Goal: Information Seeking & Learning: Learn about a topic

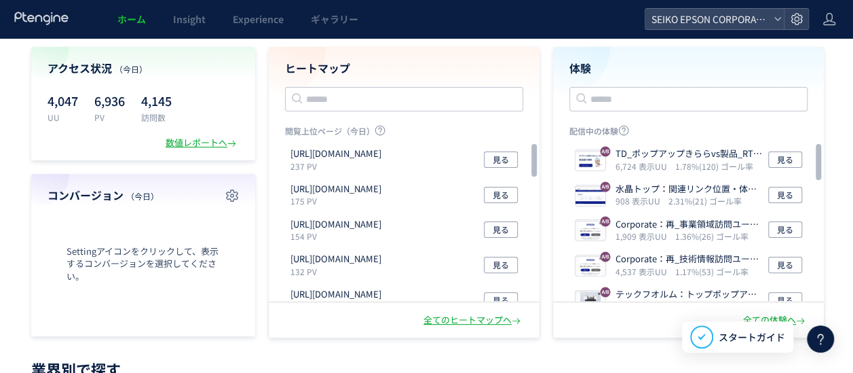
scroll to position [68, 0]
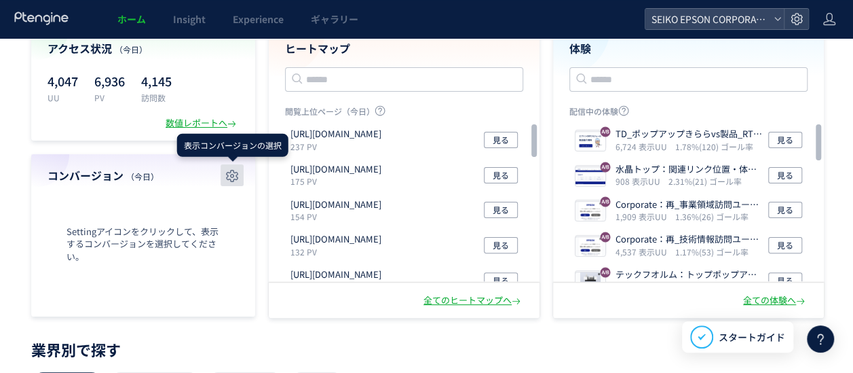
click at [237, 175] on use "button" at bounding box center [232, 176] width 12 height 12
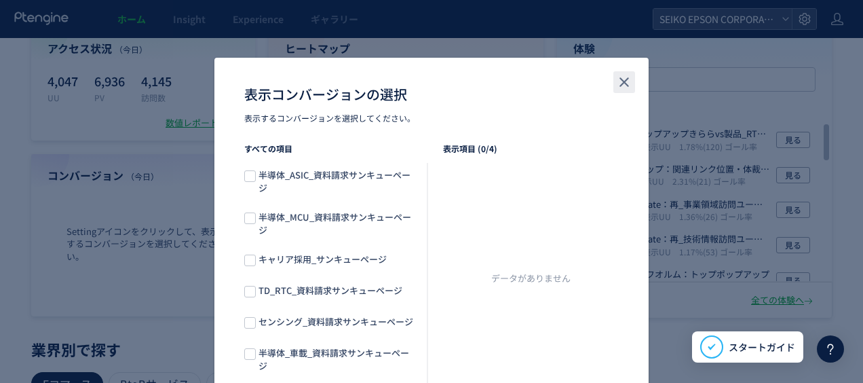
click at [616, 91] on button "close" at bounding box center [625, 82] width 22 height 22
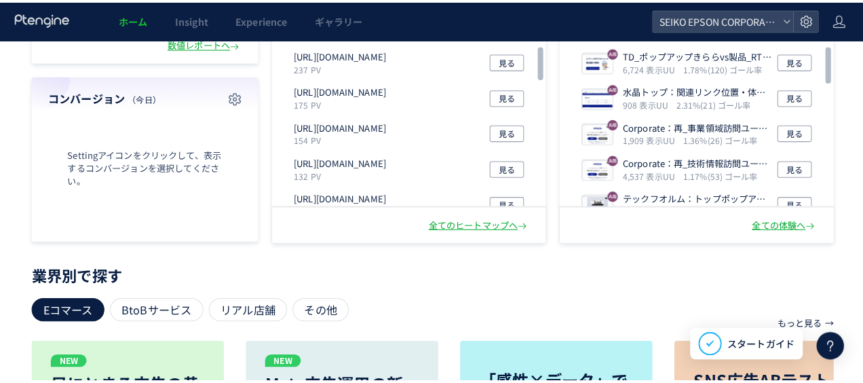
scroll to position [80, 0]
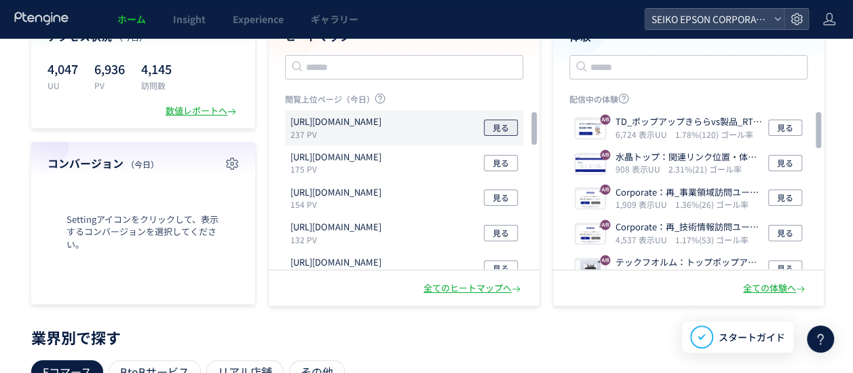
click at [498, 122] on span "見る" at bounding box center [501, 127] width 16 height 16
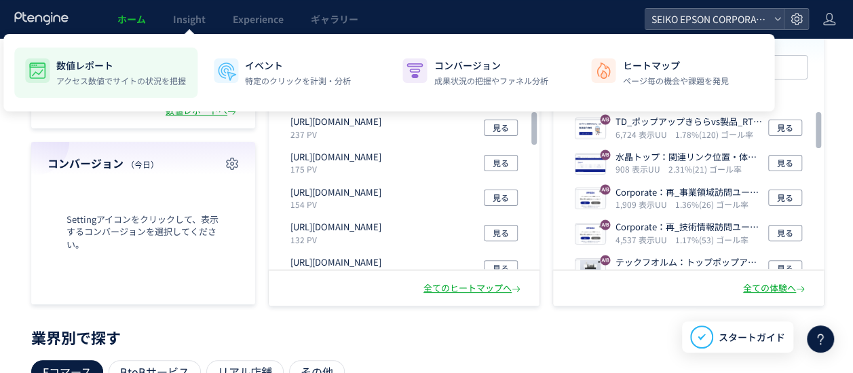
click at [104, 66] on p "数値レポート" at bounding box center [121, 65] width 130 height 14
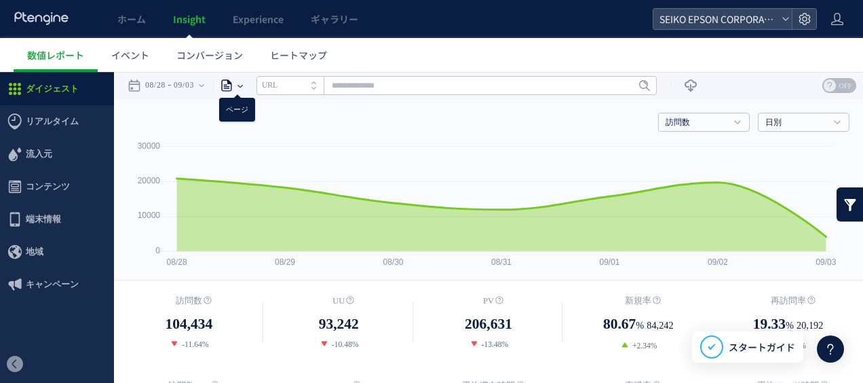
click at [233, 82] on icon at bounding box center [227, 86] width 14 height 14
click at [243, 135] on li "ページグループ" at bounding box center [239, 137] width 79 height 18
click at [232, 83] on use at bounding box center [226, 86] width 11 height 12
click at [239, 114] on li "ページ" at bounding box center [239, 118] width 79 height 18
click at [233, 86] on icon at bounding box center [227, 86] width 14 height 14
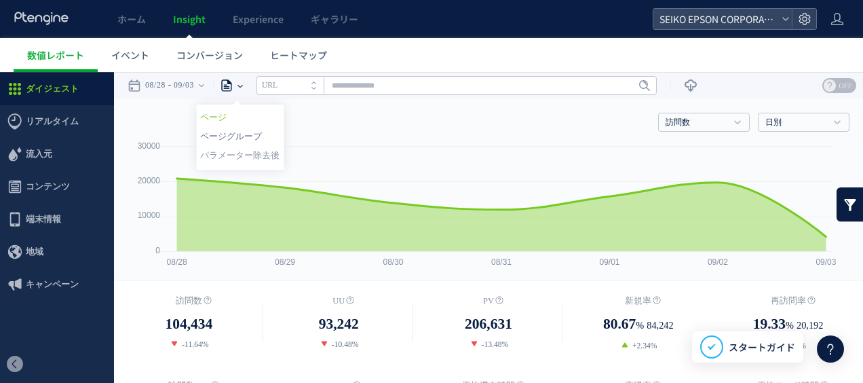
click at [238, 133] on li "ページグループ" at bounding box center [239, 137] width 79 height 18
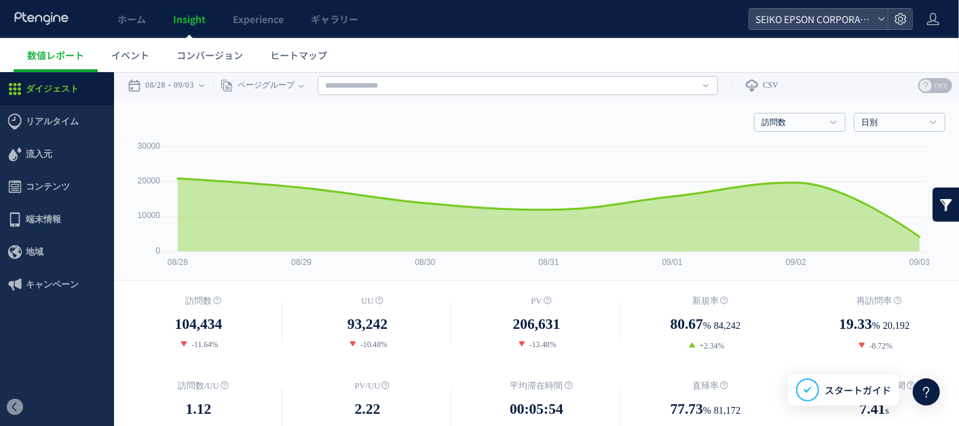
drag, startPoint x: 863, startPoint y: 4, endPoint x: 587, endPoint y: 48, distance: 279.1
click at [587, 48] on ul "数値レポート イベント コンバージョン ヒートマップ" at bounding box center [486, 55] width 945 height 34
click at [489, 83] on input "text" at bounding box center [518, 84] width 400 height 19
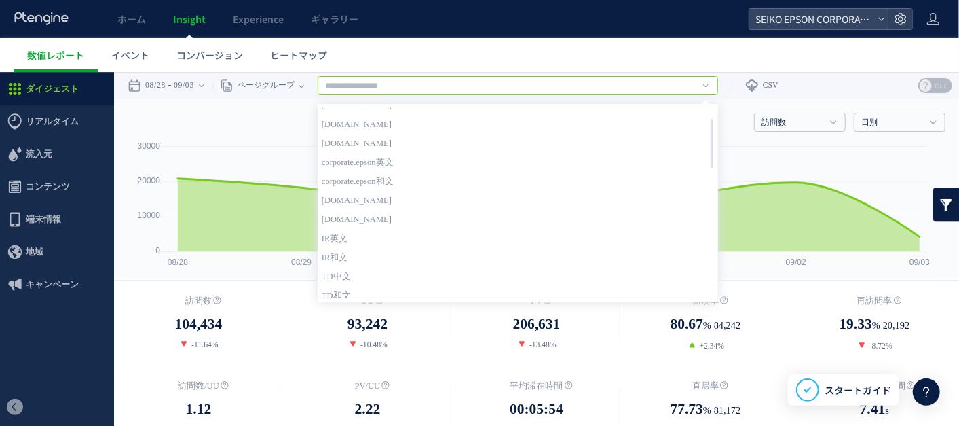
scroll to position [42, 0]
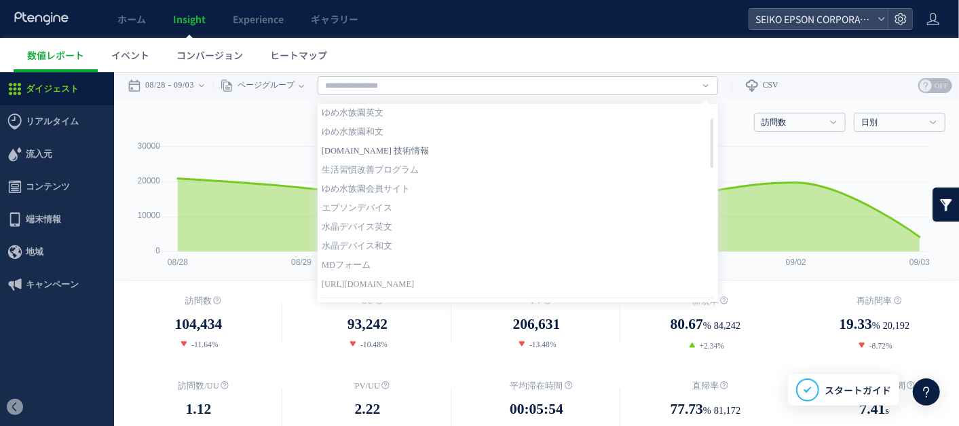
click at [417, 146] on link "corporate.epson 技術情報" at bounding box center [518, 150] width 392 height 18
type input "**********"
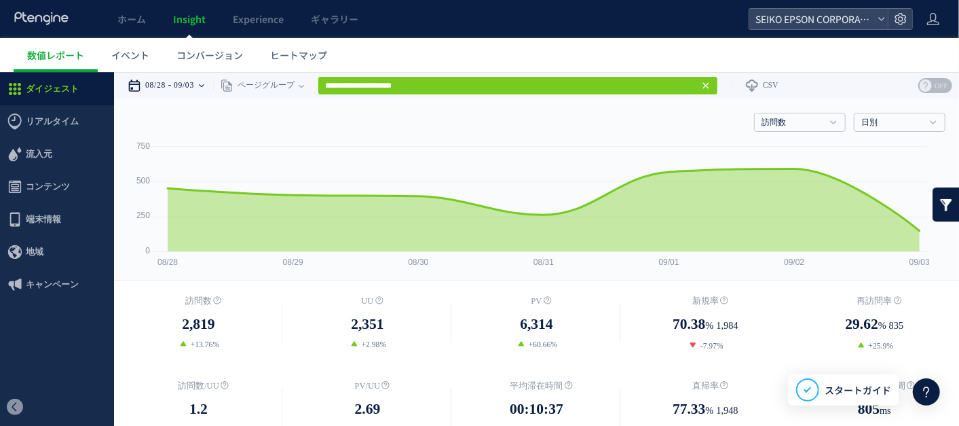
click at [179, 82] on time "09/03" at bounding box center [184, 84] width 20 height 27
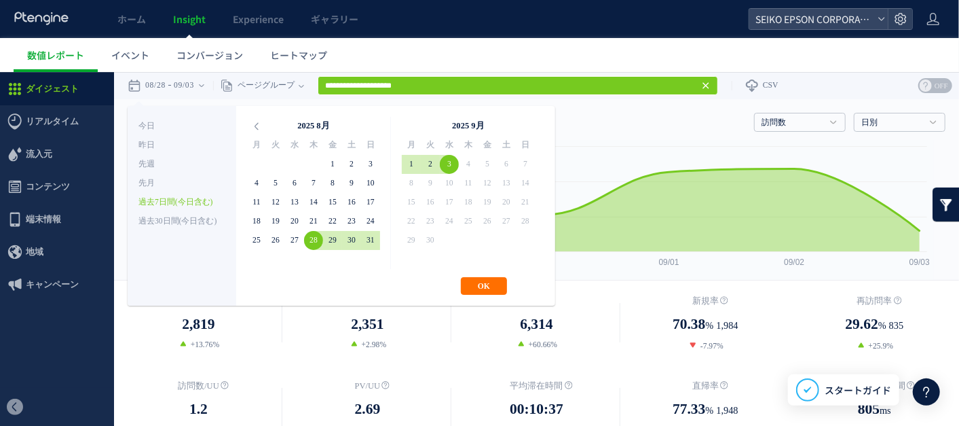
click at [147, 335] on dl "訪問数 2,819 +13.76%" at bounding box center [198, 321] width 169 height 56
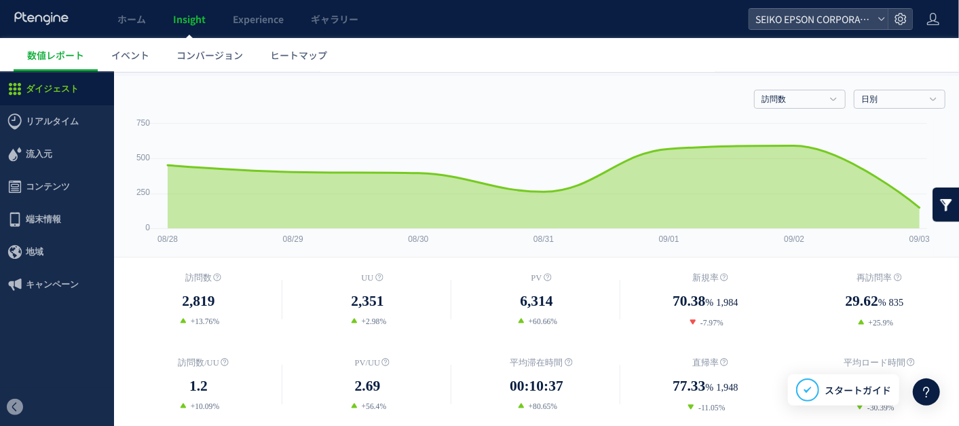
scroll to position [0, 0]
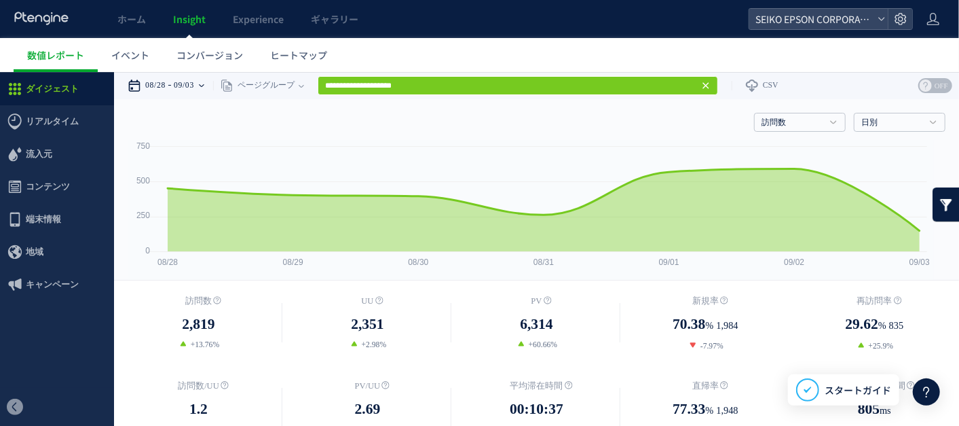
click at [178, 82] on time "09/03" at bounding box center [184, 84] width 20 height 27
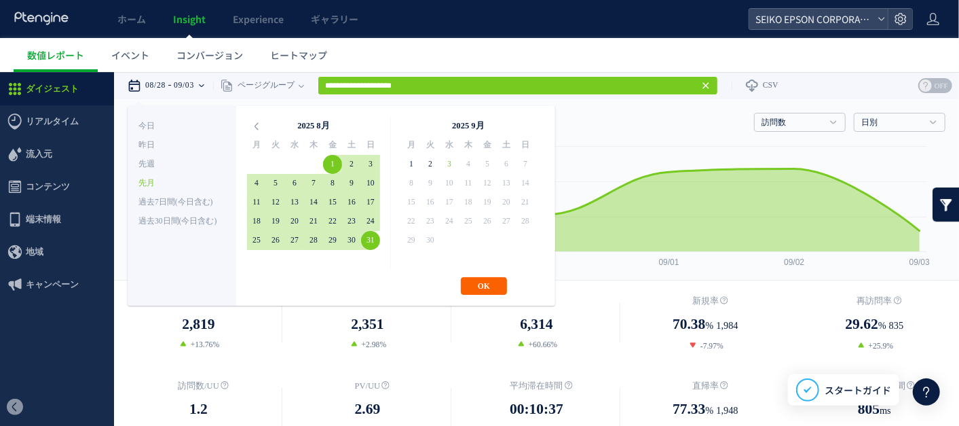
click at [474, 283] on button "OK" at bounding box center [484, 285] width 46 height 18
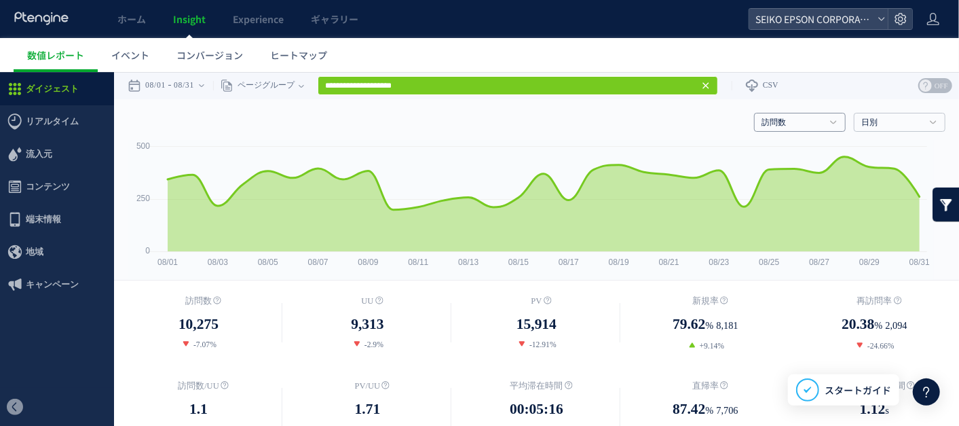
click at [795, 124] on link "訪問数" at bounding box center [792, 122] width 62 height 12
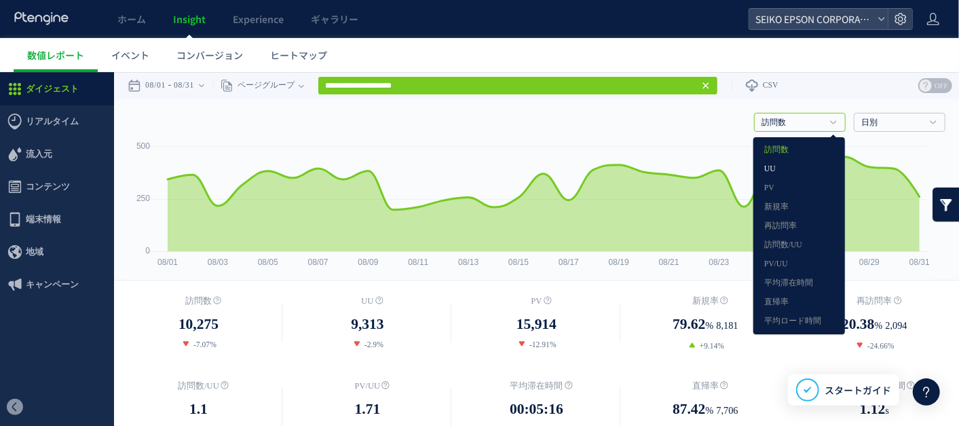
click at [789, 162] on link "UU" at bounding box center [799, 168] width 70 height 18
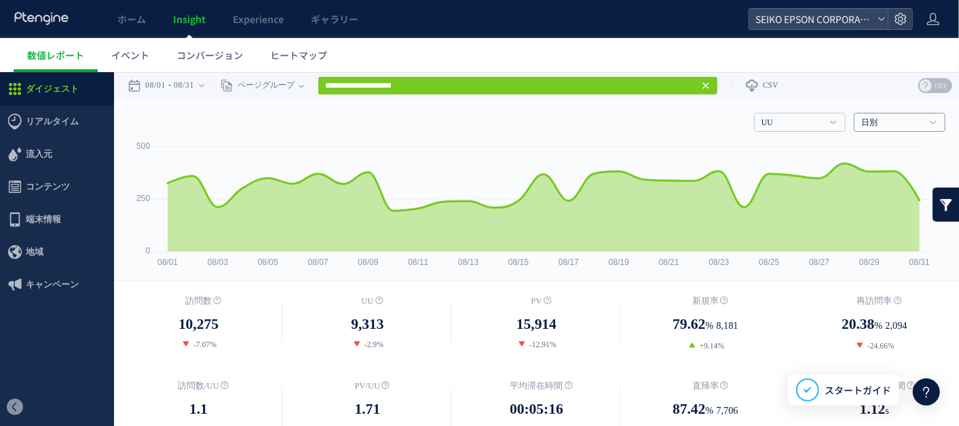
click at [852, 120] on link "日別" at bounding box center [892, 122] width 62 height 12
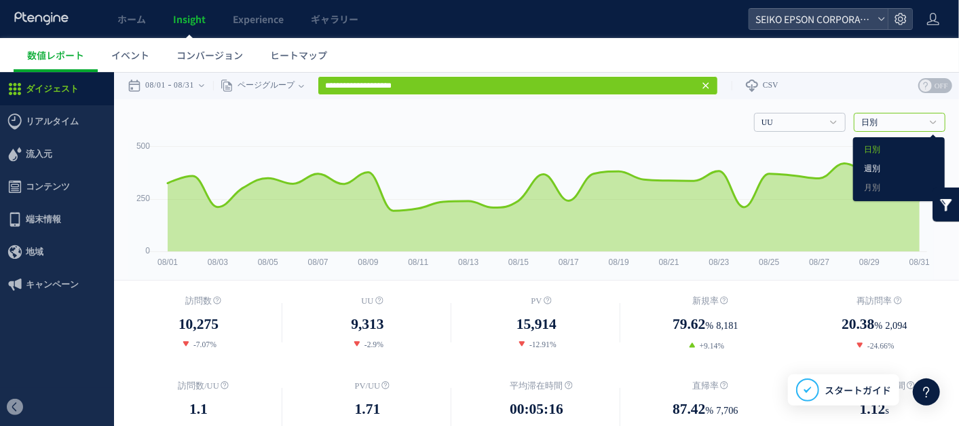
click at [852, 165] on link "週別" at bounding box center [899, 168] width 70 height 18
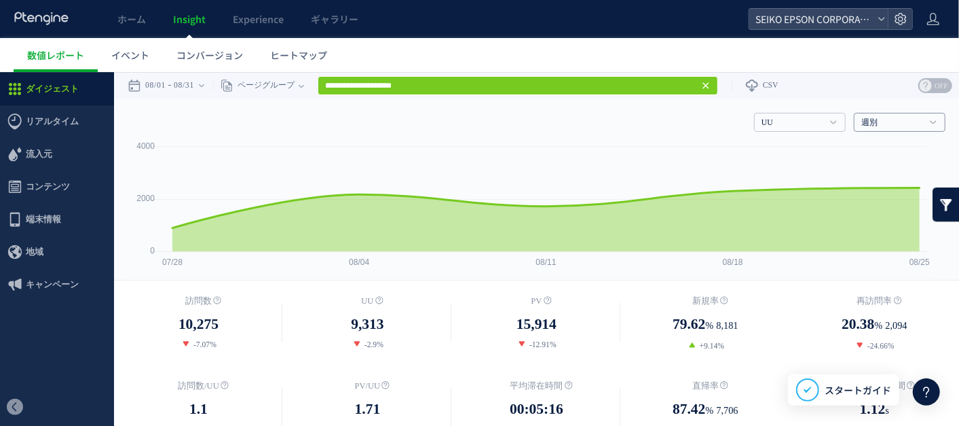
click at [852, 119] on link "週別" at bounding box center [892, 122] width 62 height 12
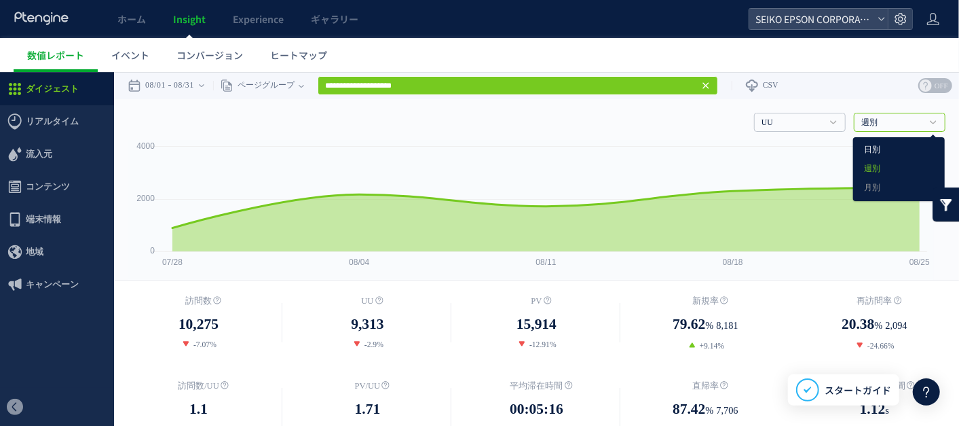
click at [852, 147] on link "日別" at bounding box center [899, 149] width 70 height 18
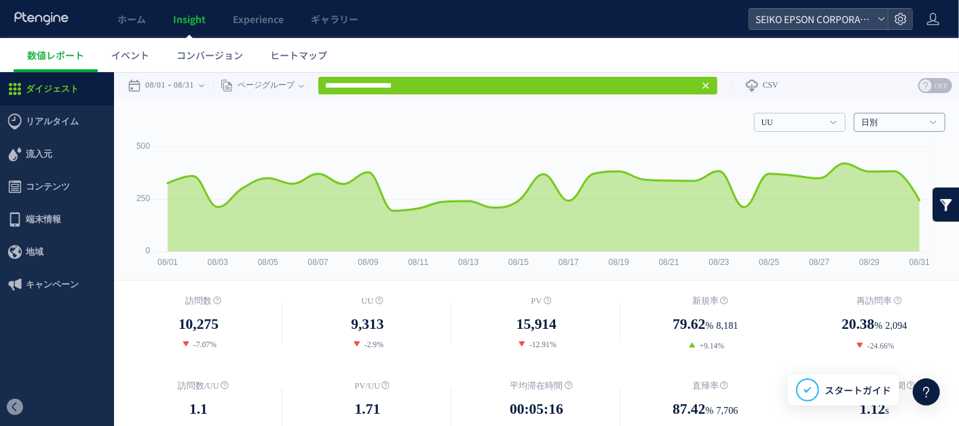
click at [852, 129] on h4 "日別" at bounding box center [900, 121] width 92 height 19
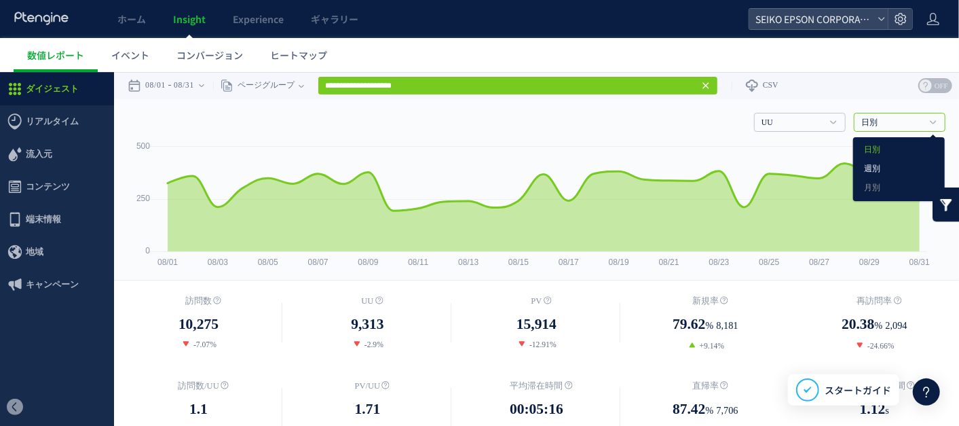
click at [852, 159] on link "週別" at bounding box center [899, 168] width 70 height 18
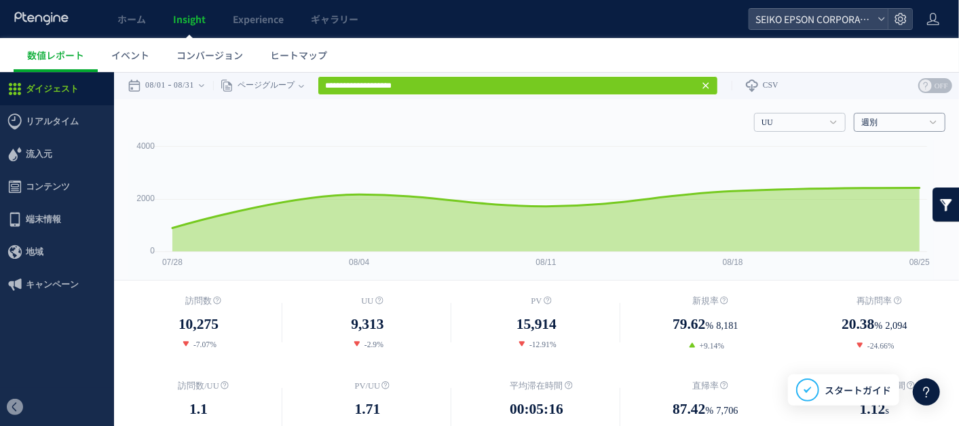
click at [852, 124] on link "週別" at bounding box center [892, 122] width 62 height 12
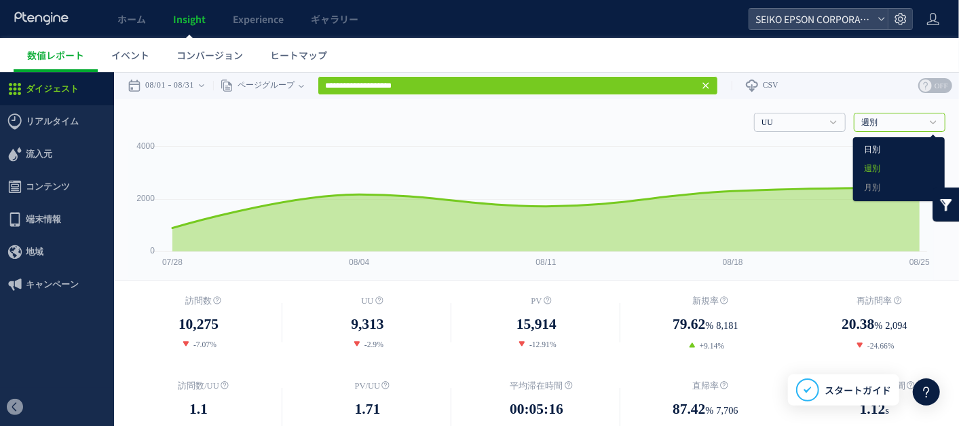
click at [852, 149] on link "日別" at bounding box center [899, 149] width 70 height 18
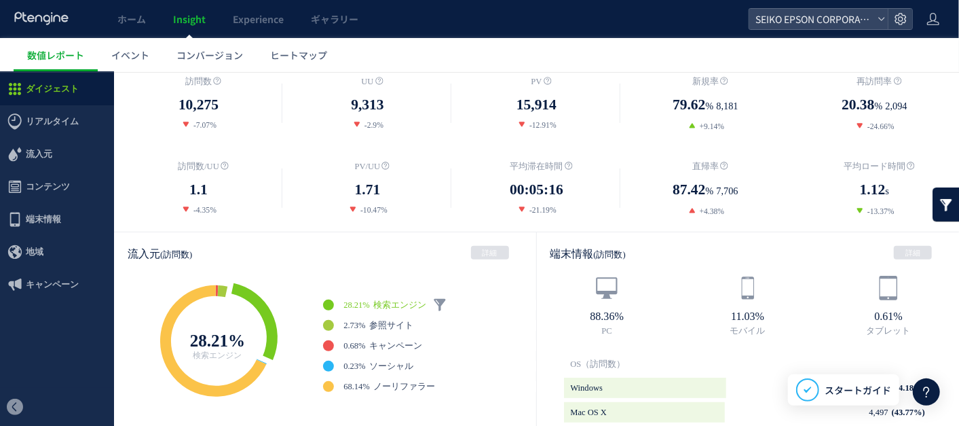
scroll to position [226, 0]
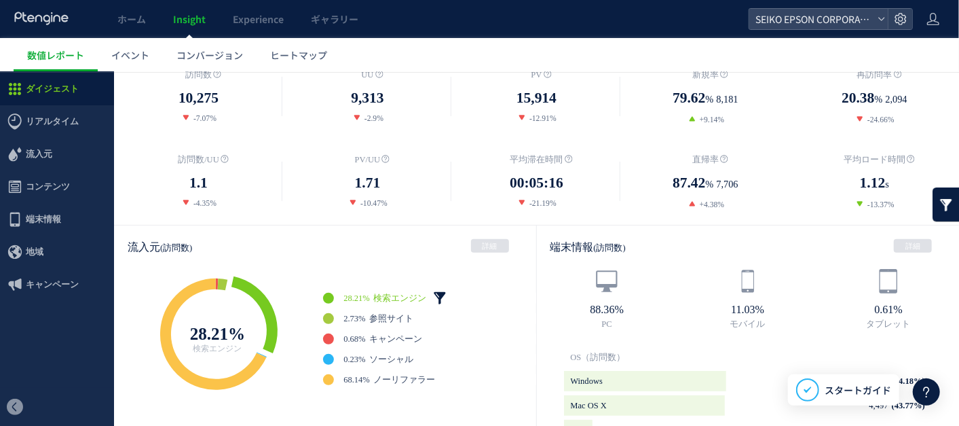
click at [446, 290] on link at bounding box center [440, 297] width 14 height 14
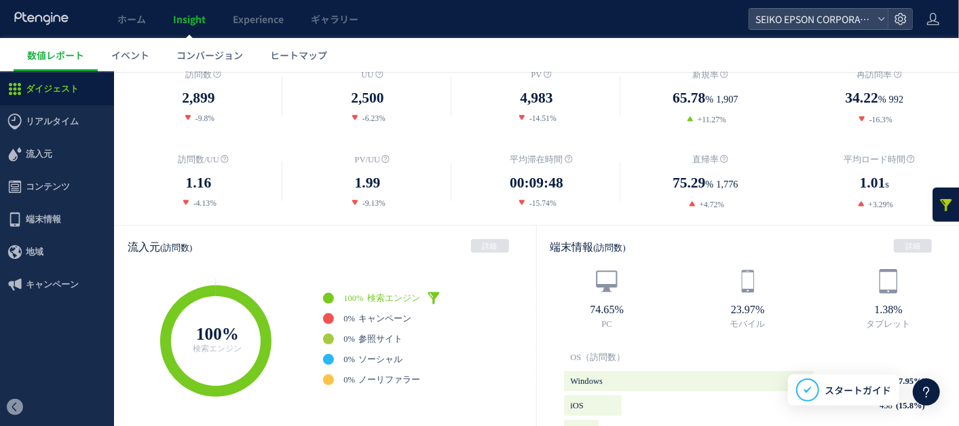
click at [494, 261] on input "**" at bounding box center [497, 265] width 41 height 18
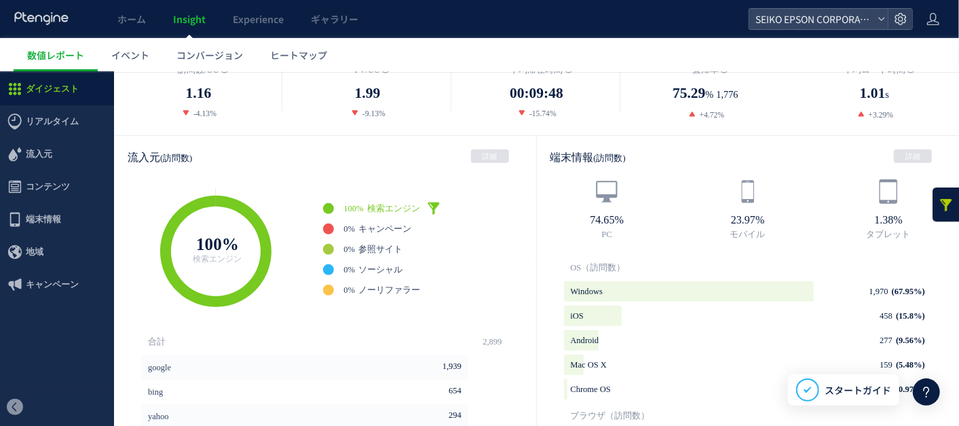
scroll to position [301, 0]
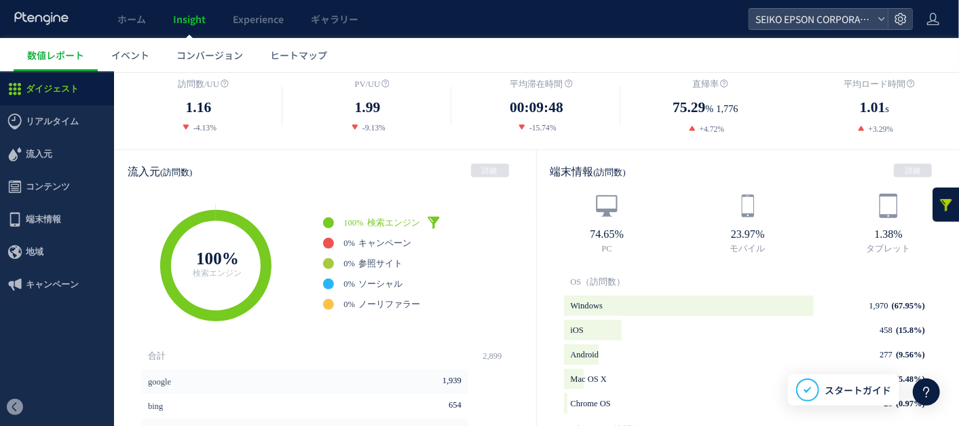
click at [440, 215] on link at bounding box center [434, 222] width 14 height 14
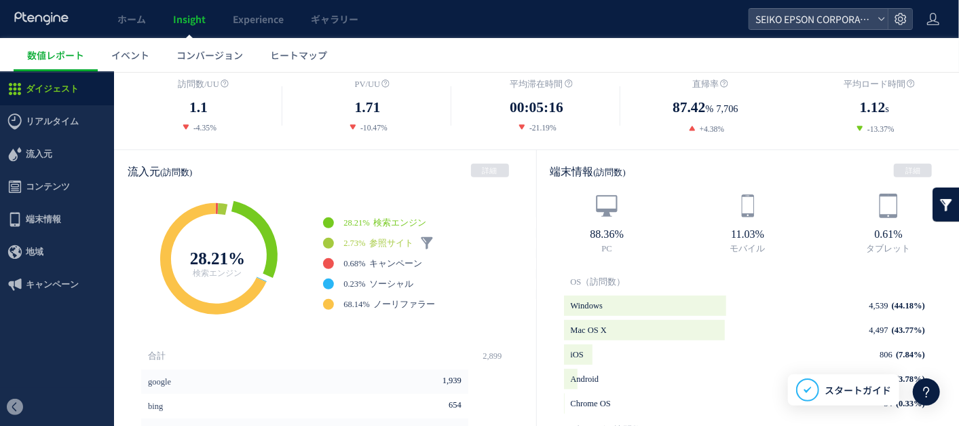
click at [400, 238] on span "参照サイト" at bounding box center [391, 243] width 44 height 10
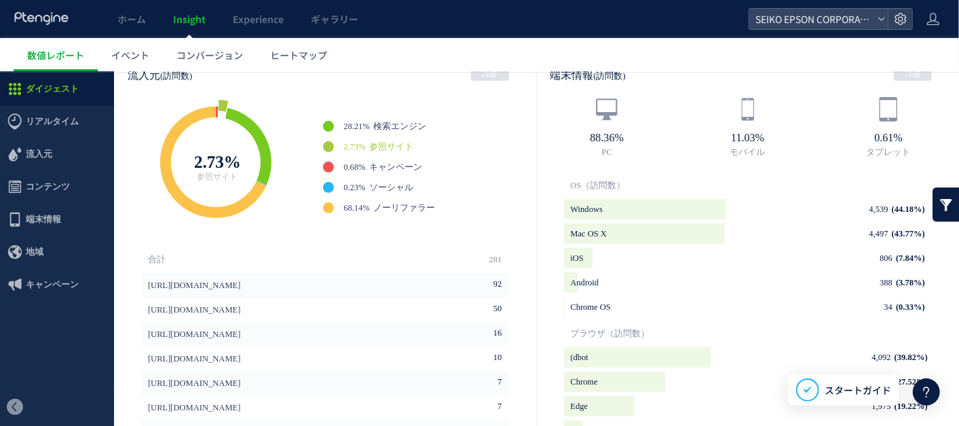
scroll to position [377, 0]
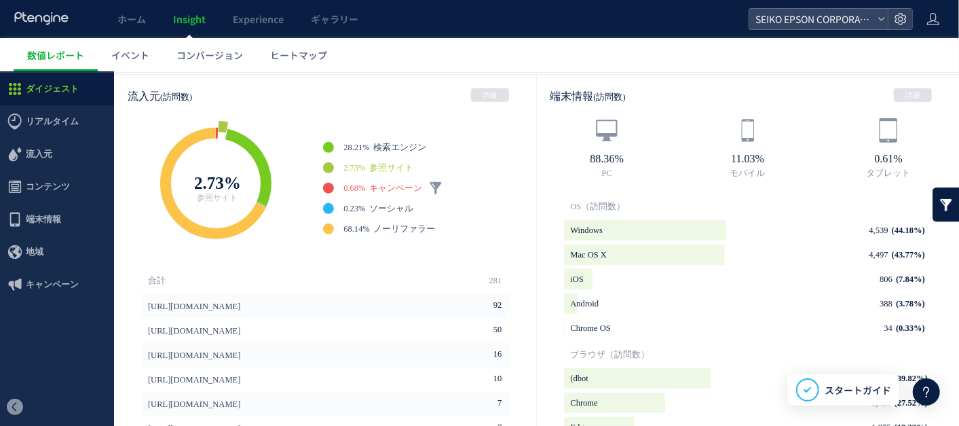
click at [409, 187] on span "キャンペーン" at bounding box center [395, 188] width 53 height 10
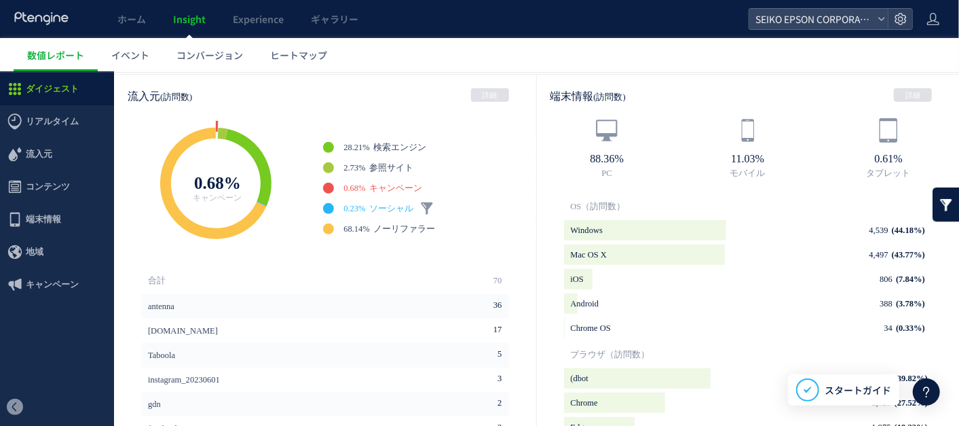
click at [398, 203] on span "ソーシャル" at bounding box center [391, 208] width 44 height 10
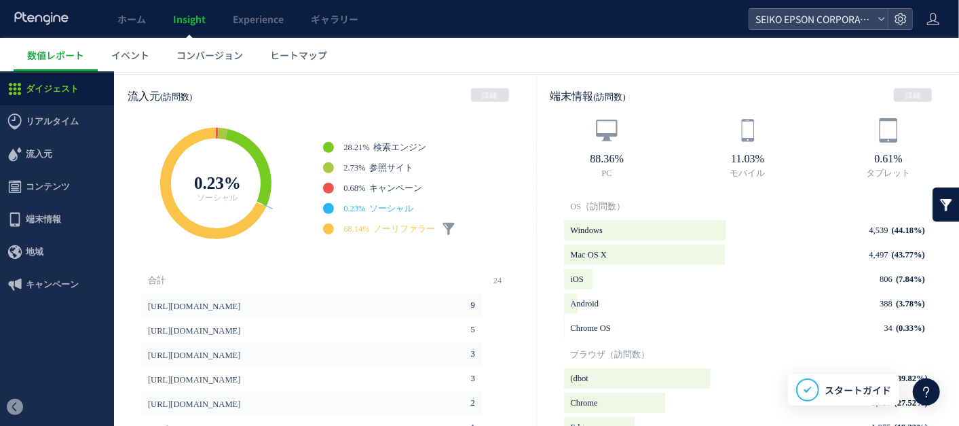
click at [391, 227] on span "ノーリファラー" at bounding box center [404, 228] width 62 height 10
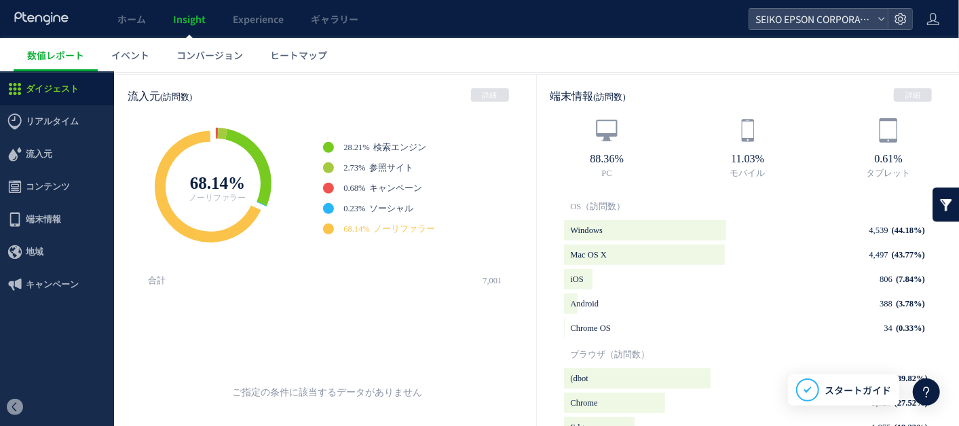
click at [221, 230] on icon at bounding box center [208, 185] width 107 height 111
click at [231, 230] on icon at bounding box center [208, 185] width 107 height 111
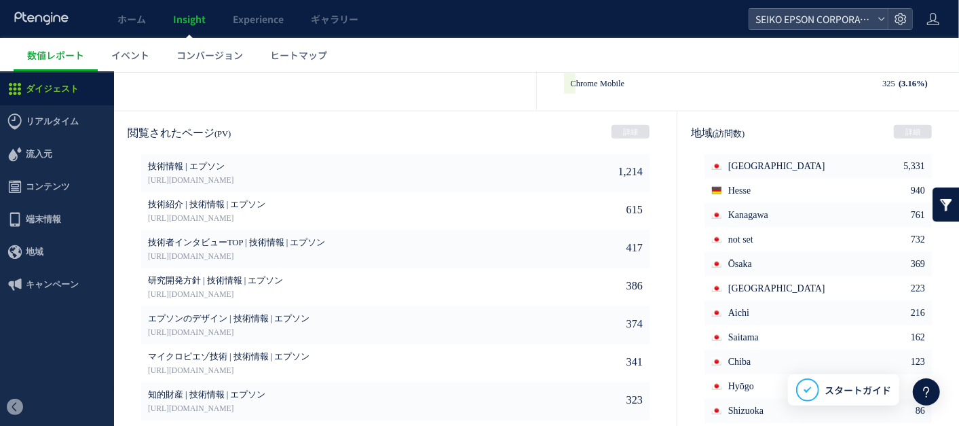
scroll to position [781, 0]
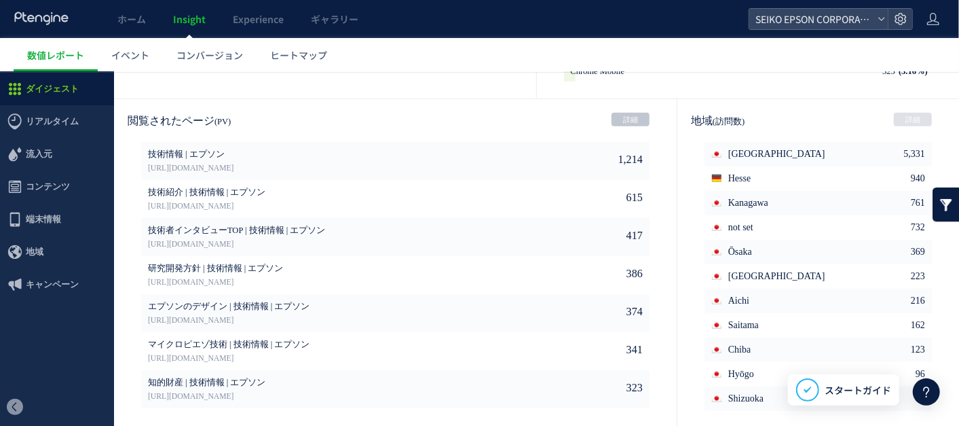
click at [630, 112] on link "詳細" at bounding box center [630, 119] width 38 height 14
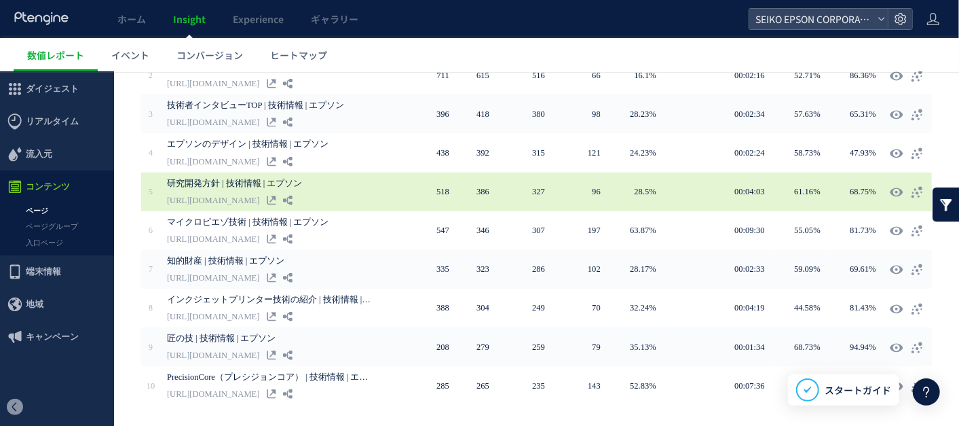
scroll to position [374, 0]
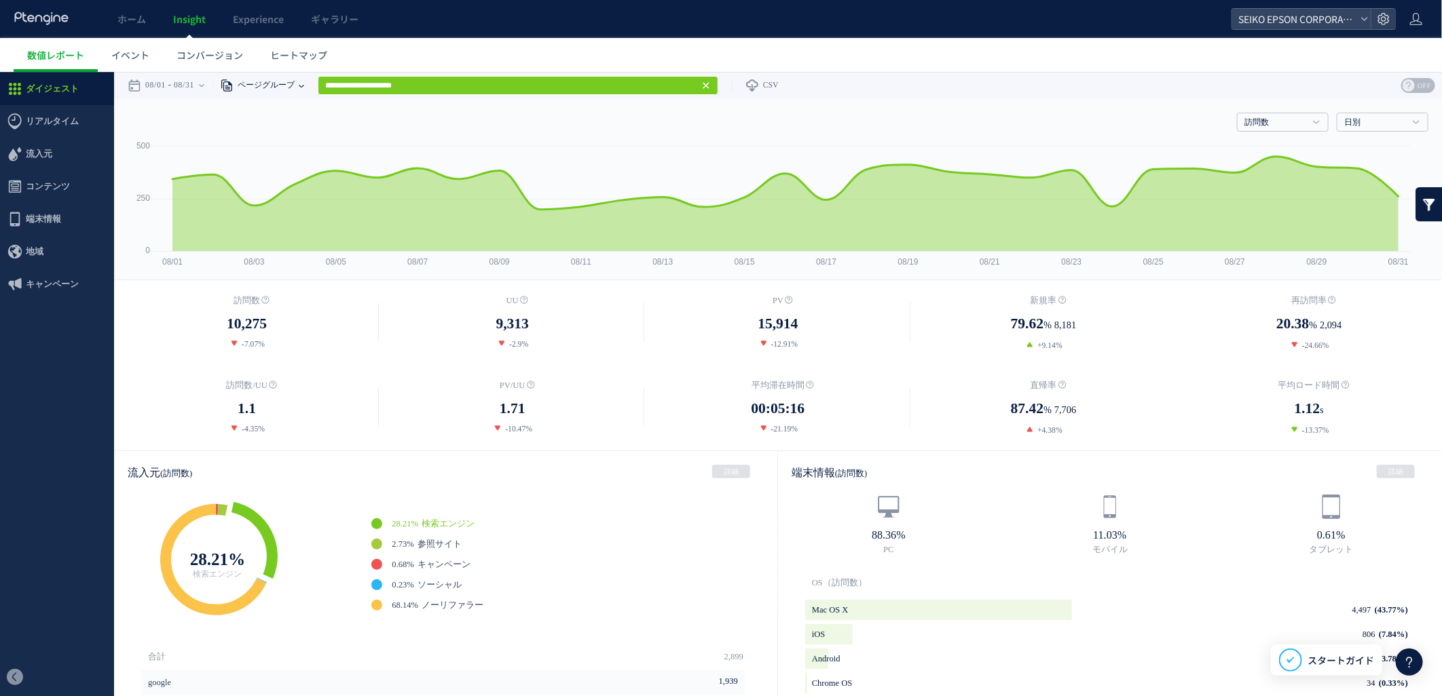
click at [271, 82] on span "ページグループ" at bounding box center [263, 84] width 61 height 27
click at [188, 83] on time "08/31" at bounding box center [184, 84] width 20 height 27
click at [375, 341] on dd "-7.07%" at bounding box center [246, 343] width 265 height 12
click at [194, 83] on time "08/31" at bounding box center [184, 84] width 20 height 27
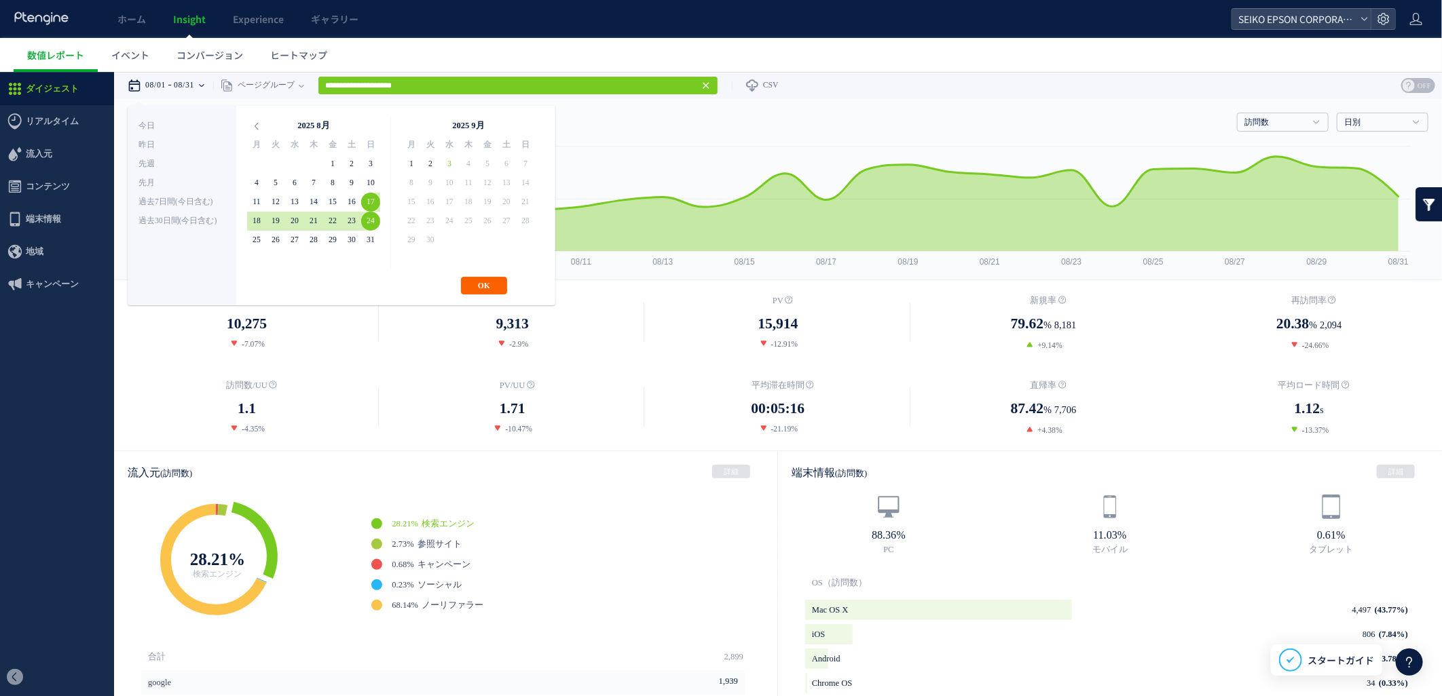
click at [476, 280] on button "OK" at bounding box center [484, 285] width 46 height 18
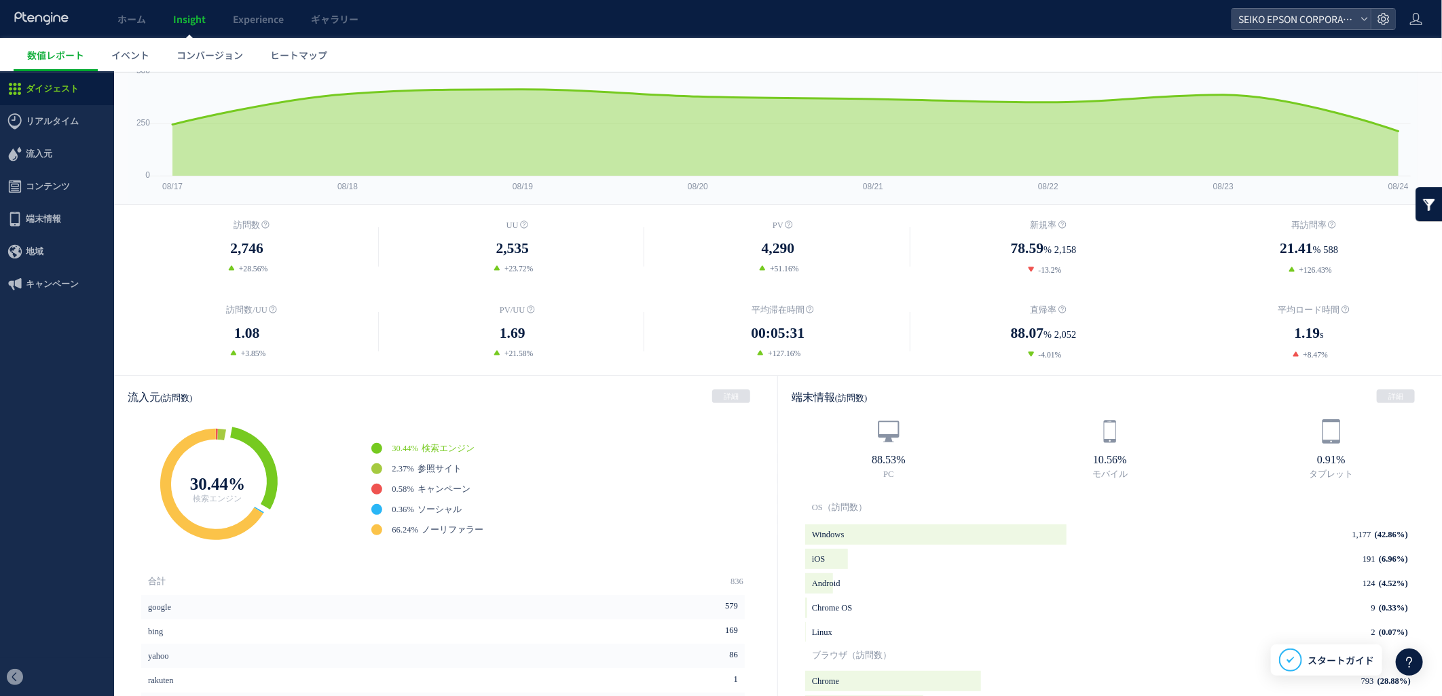
scroll to position [151, 0]
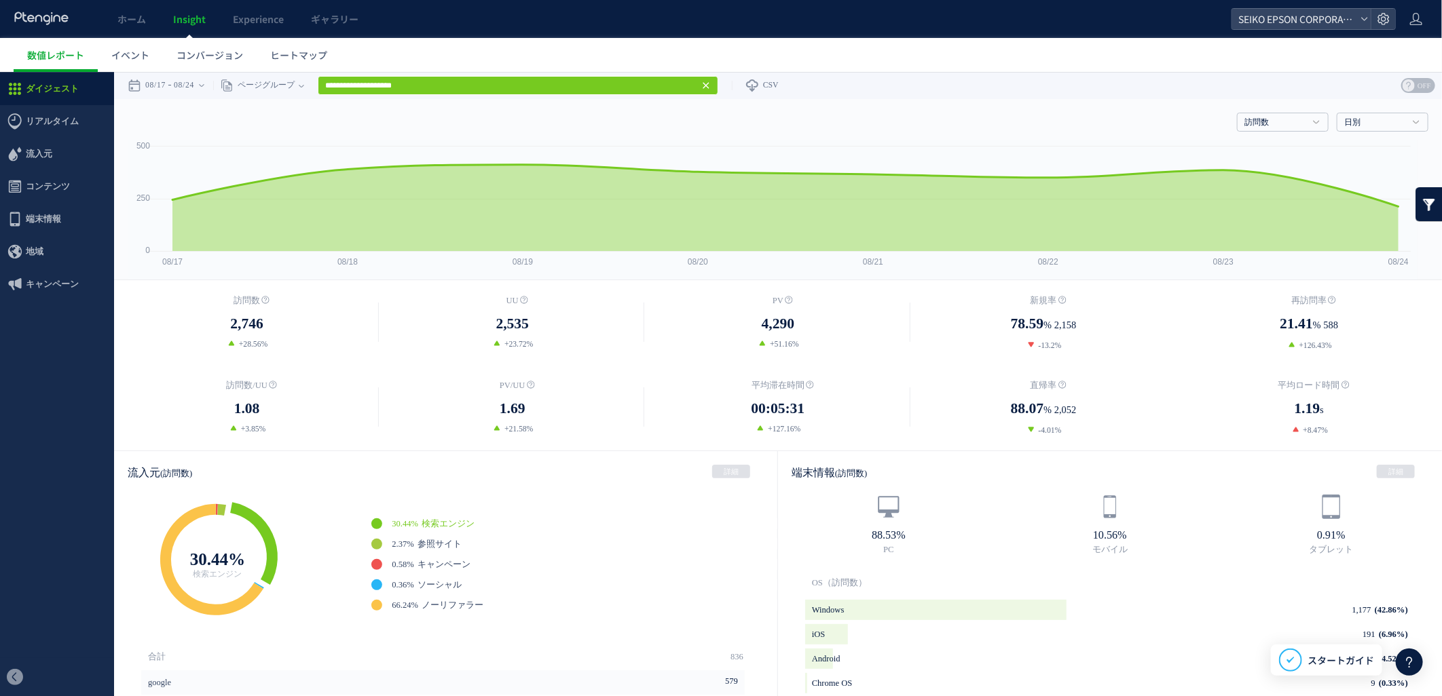
scroll to position [301, 0]
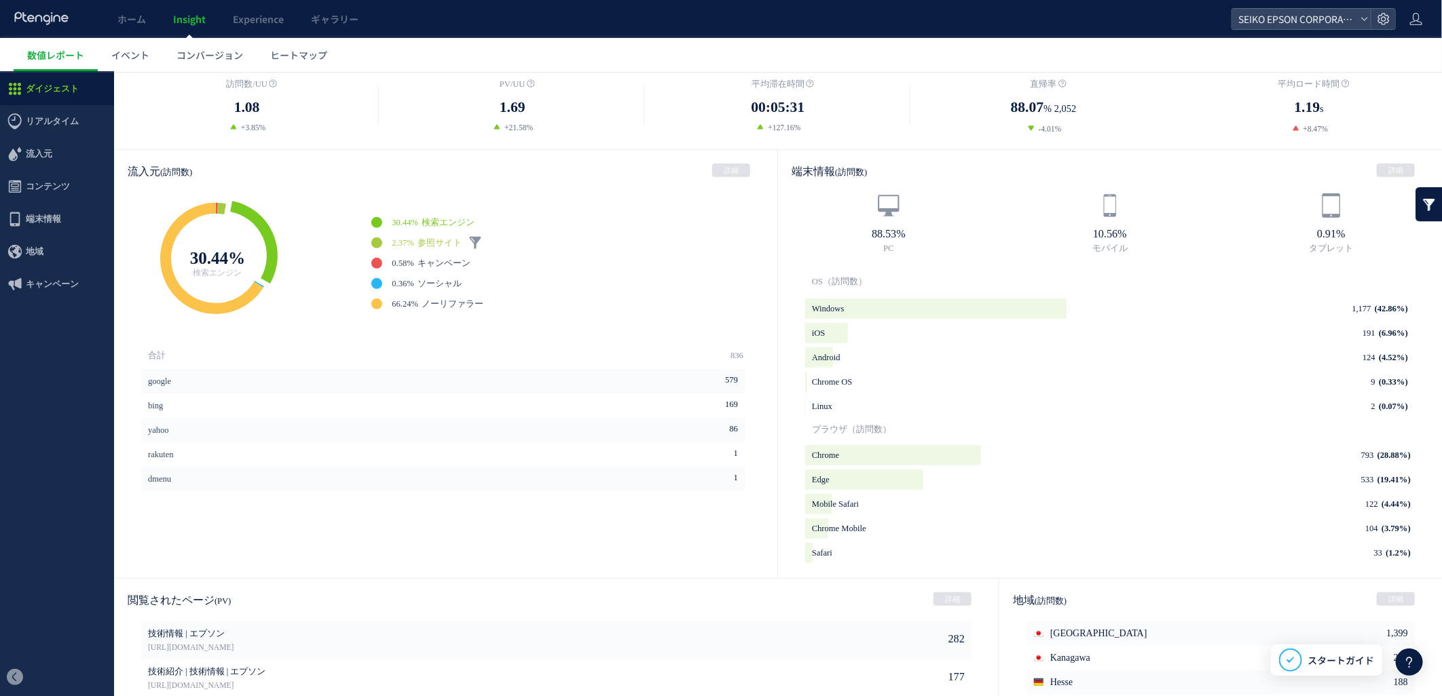
click at [443, 245] on span "参照サイト" at bounding box center [439, 243] width 44 height 10
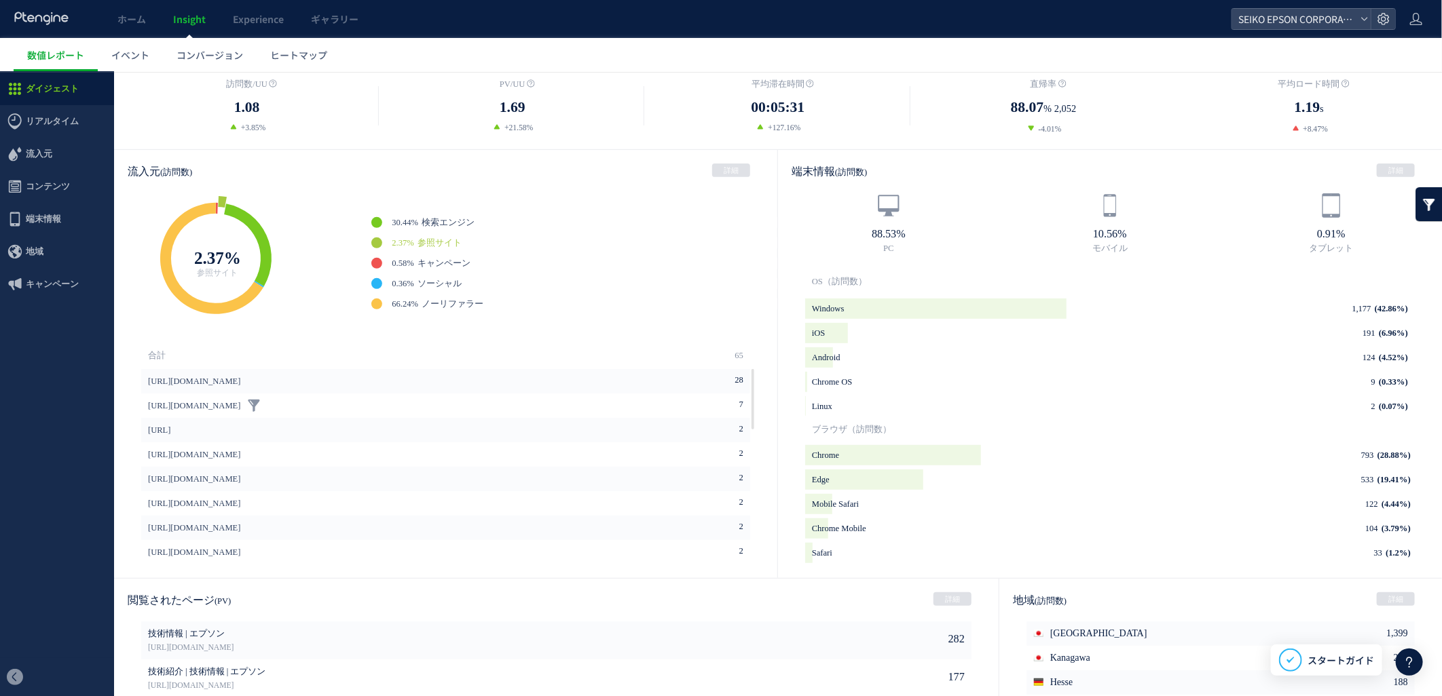
click at [219, 398] on link "[URL][DOMAIN_NAME]" at bounding box center [194, 405] width 92 height 24
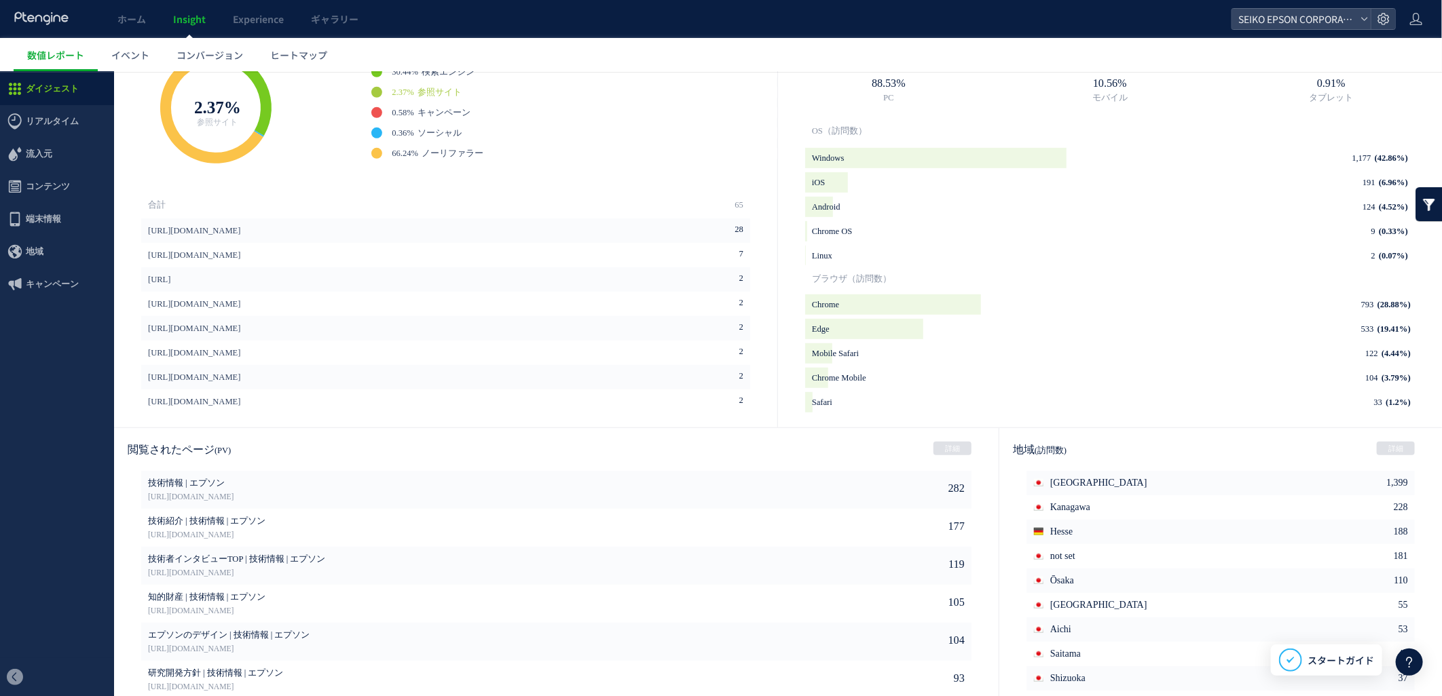
scroll to position [512, 0]
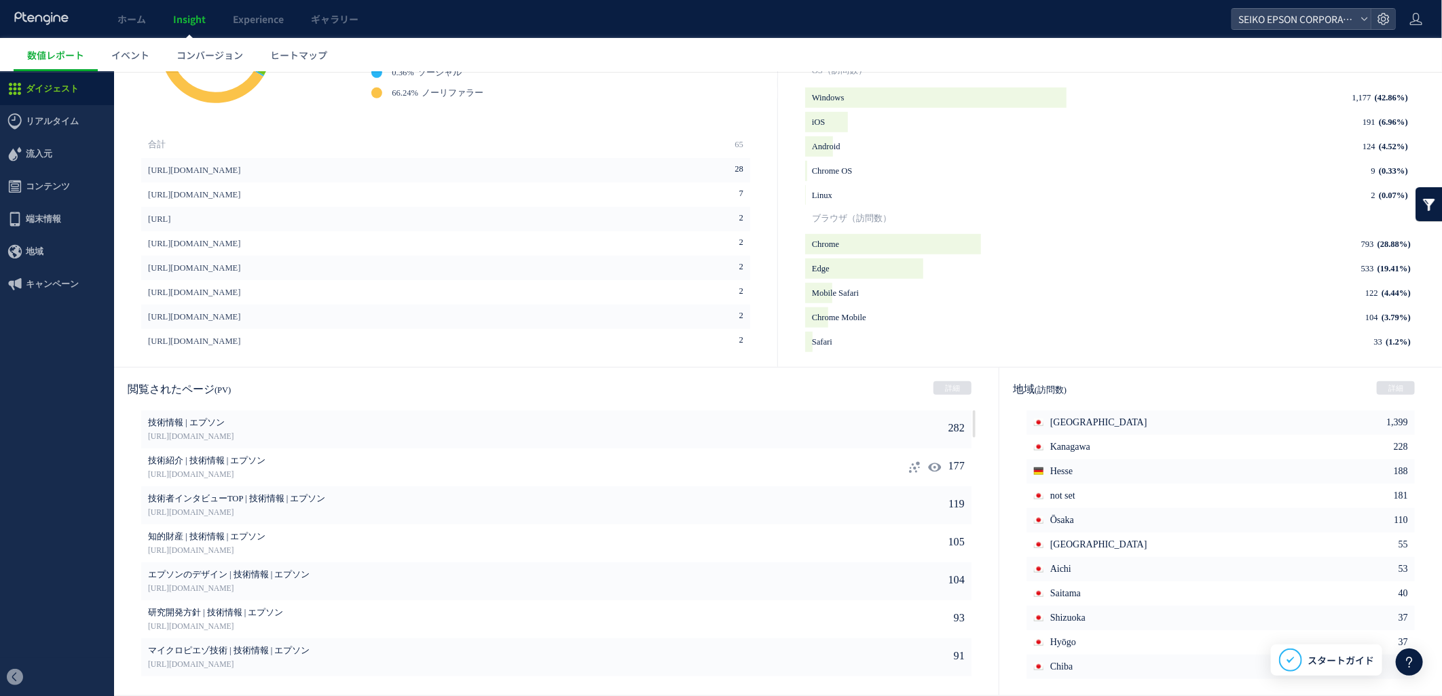
click at [907, 468] on icon at bounding box center [914, 467] width 14 height 14
click at [907, 428] on icon at bounding box center [914, 429] width 14 height 14
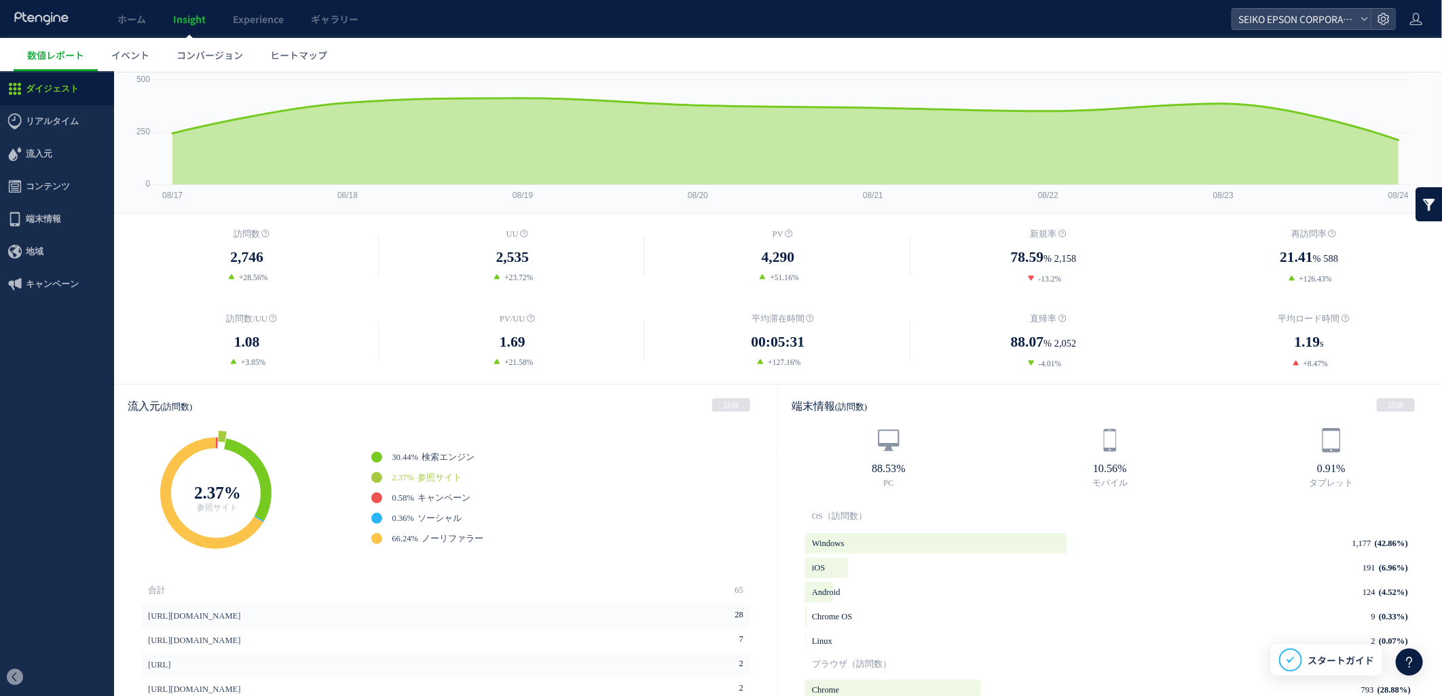
scroll to position [0, 0]
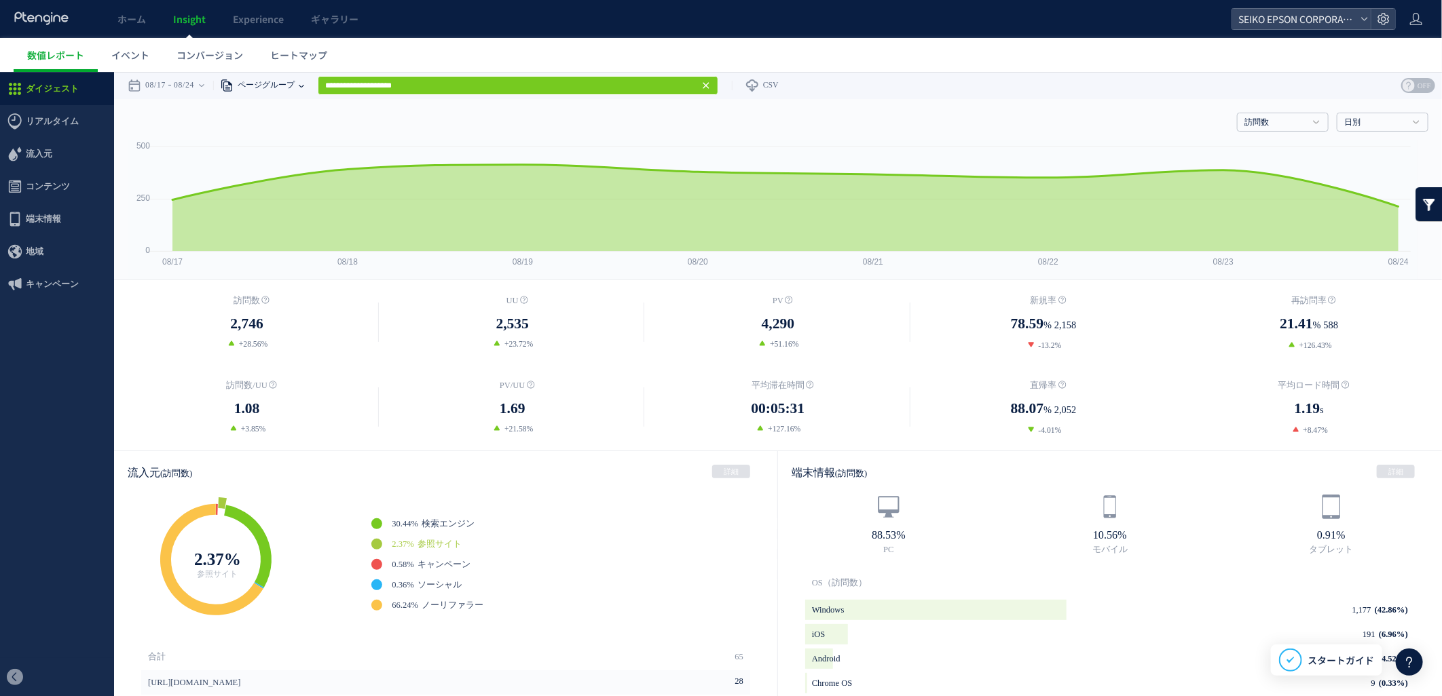
click at [278, 81] on span "ページグループ" at bounding box center [263, 84] width 61 height 27
click at [908, 90] on div "**********" at bounding box center [778, 84] width 1328 height 27
click at [295, 81] on span "ページグループ" at bounding box center [263, 84] width 61 height 27
click at [299, 111] on li "ページ" at bounding box center [300, 117] width 79 height 18
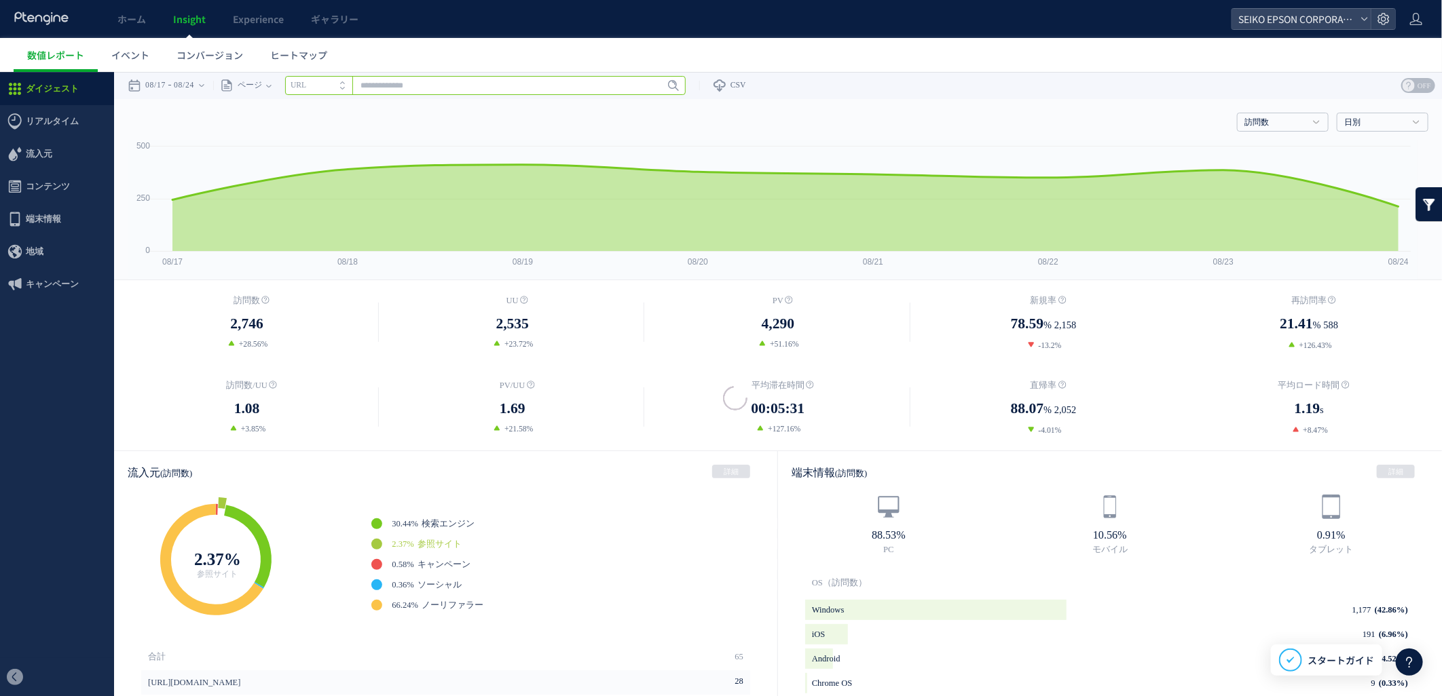
click at [436, 84] on input "text" at bounding box center [485, 84] width 400 height 19
click at [435, 86] on input "text" at bounding box center [485, 84] width 400 height 19
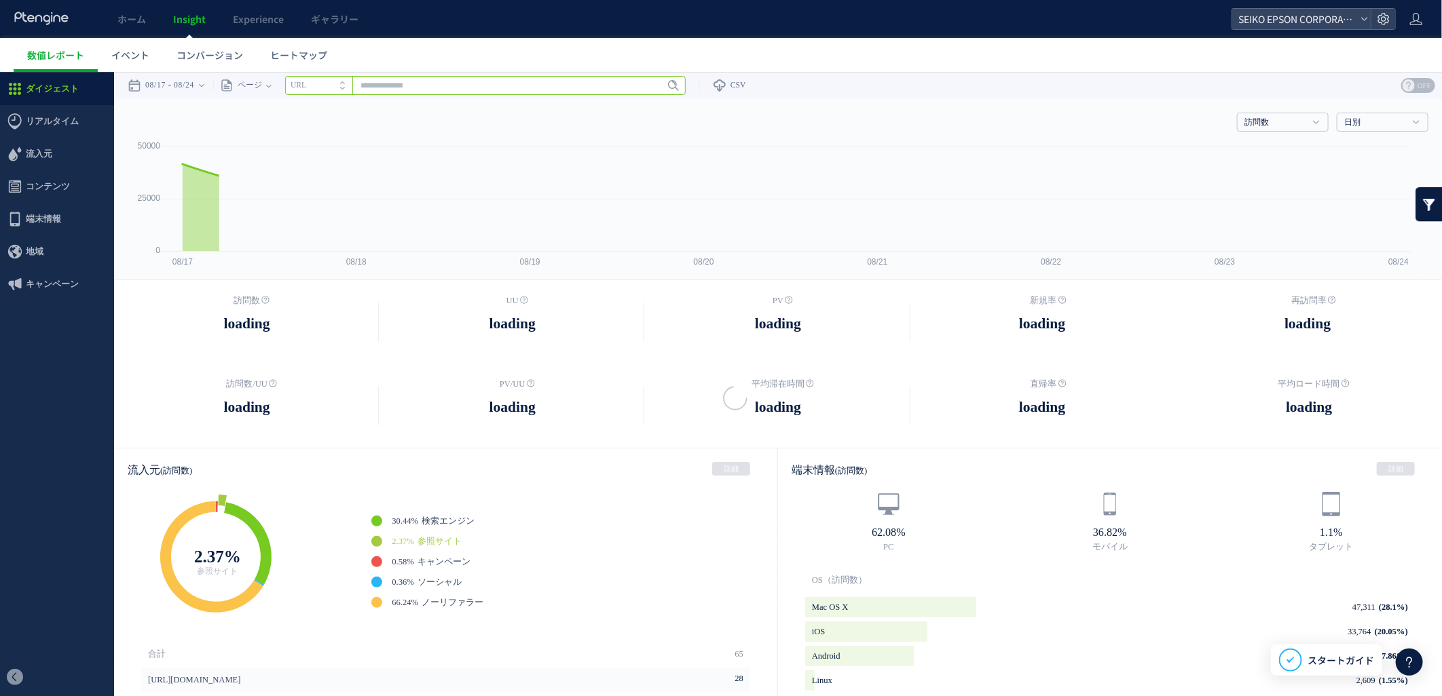
click at [402, 88] on input "text" at bounding box center [485, 84] width 400 height 19
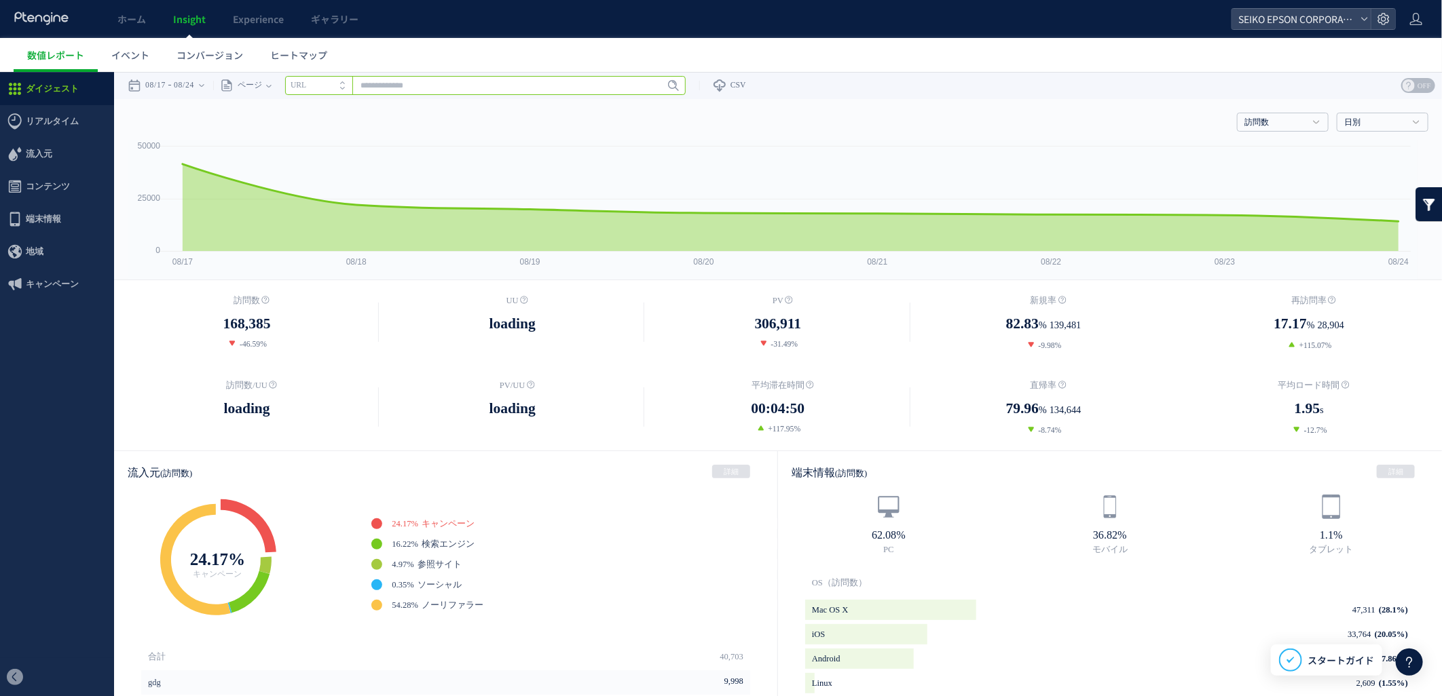
paste input "**********"
type input "**********"
click at [673, 85] on span "Enter" at bounding box center [669, 84] width 18 height 15
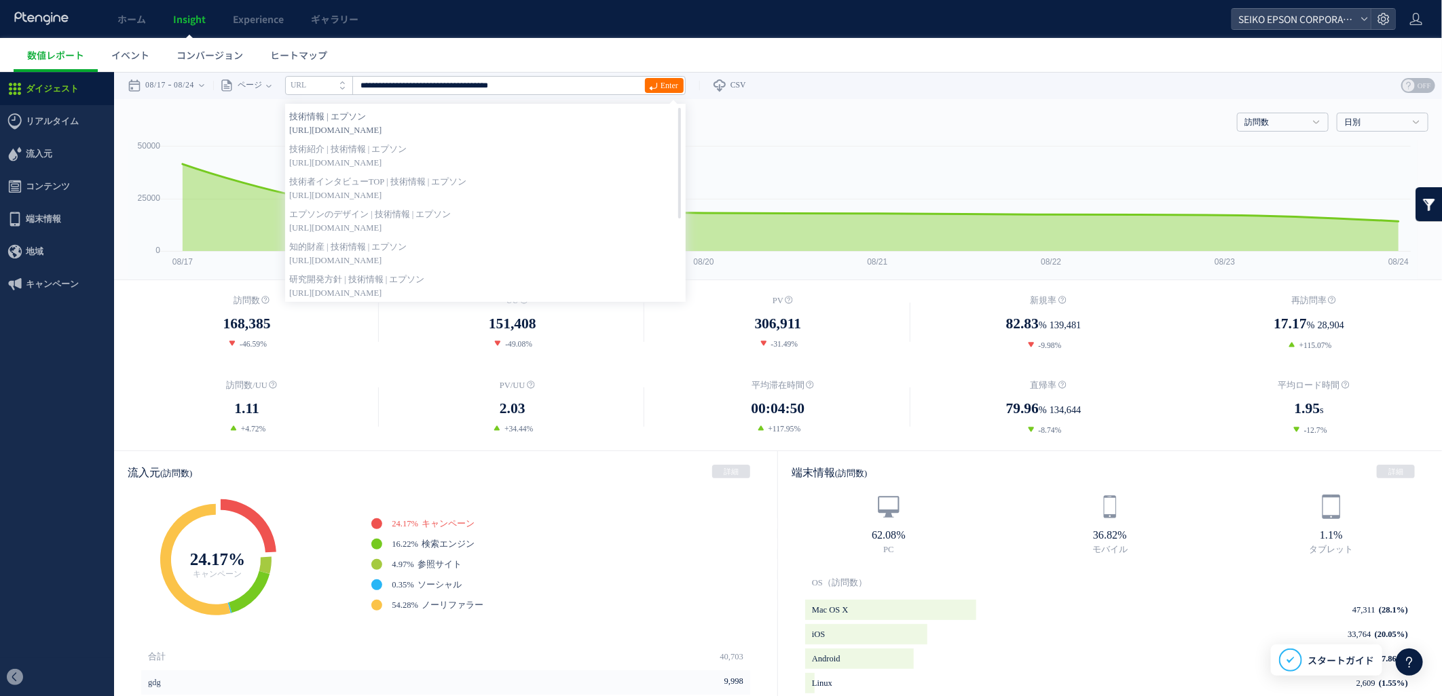
click at [624, 117] on strong "技術情報 | エプソン" at bounding box center [485, 116] width 392 height 14
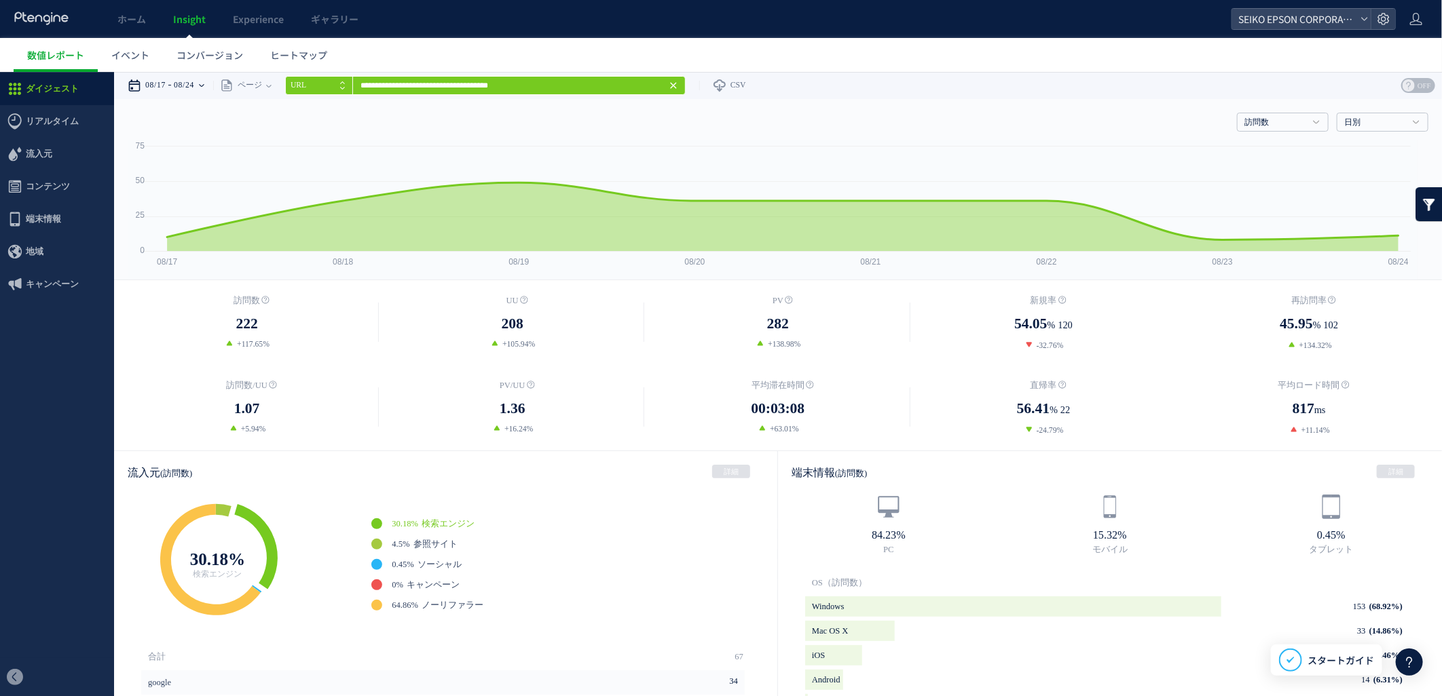
click at [194, 88] on time "08/24" at bounding box center [184, 84] width 20 height 27
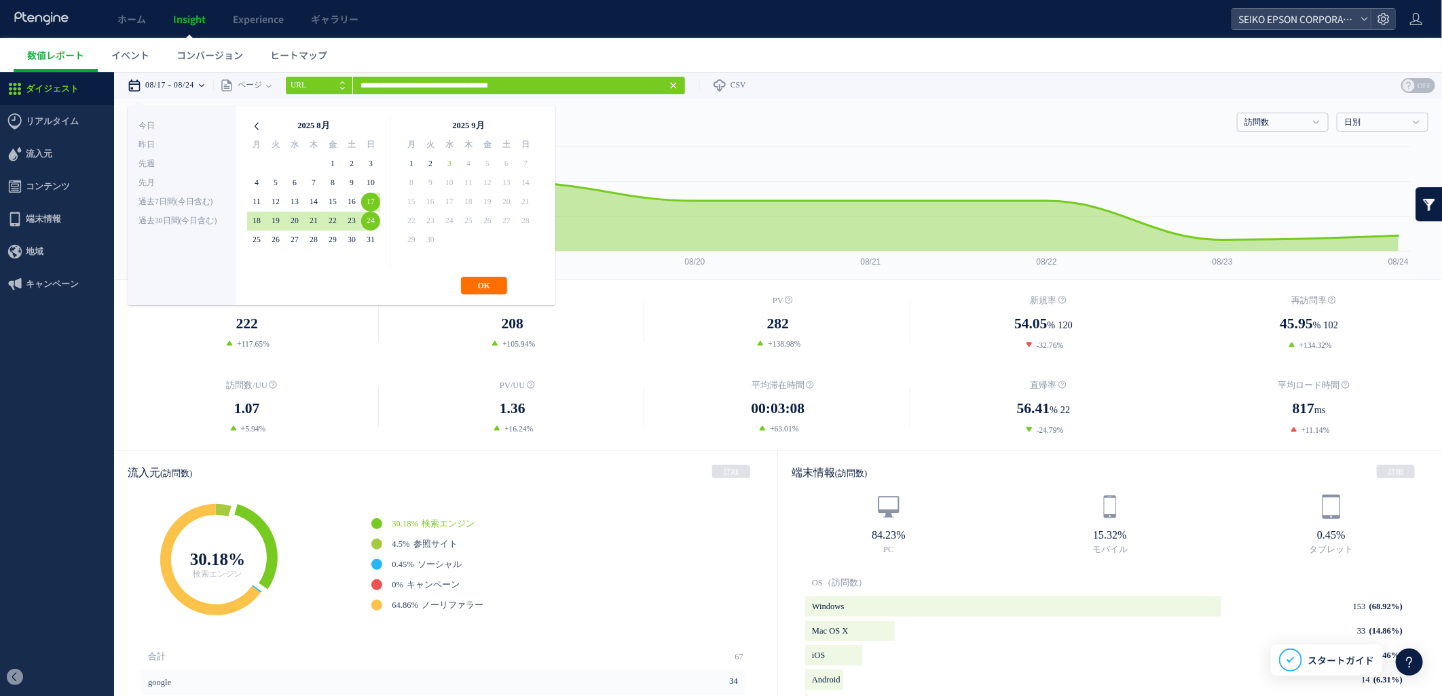
click at [248, 128] on icon at bounding box center [256, 125] width 19 height 19
click at [525, 125] on icon at bounding box center [525, 125] width 19 height 19
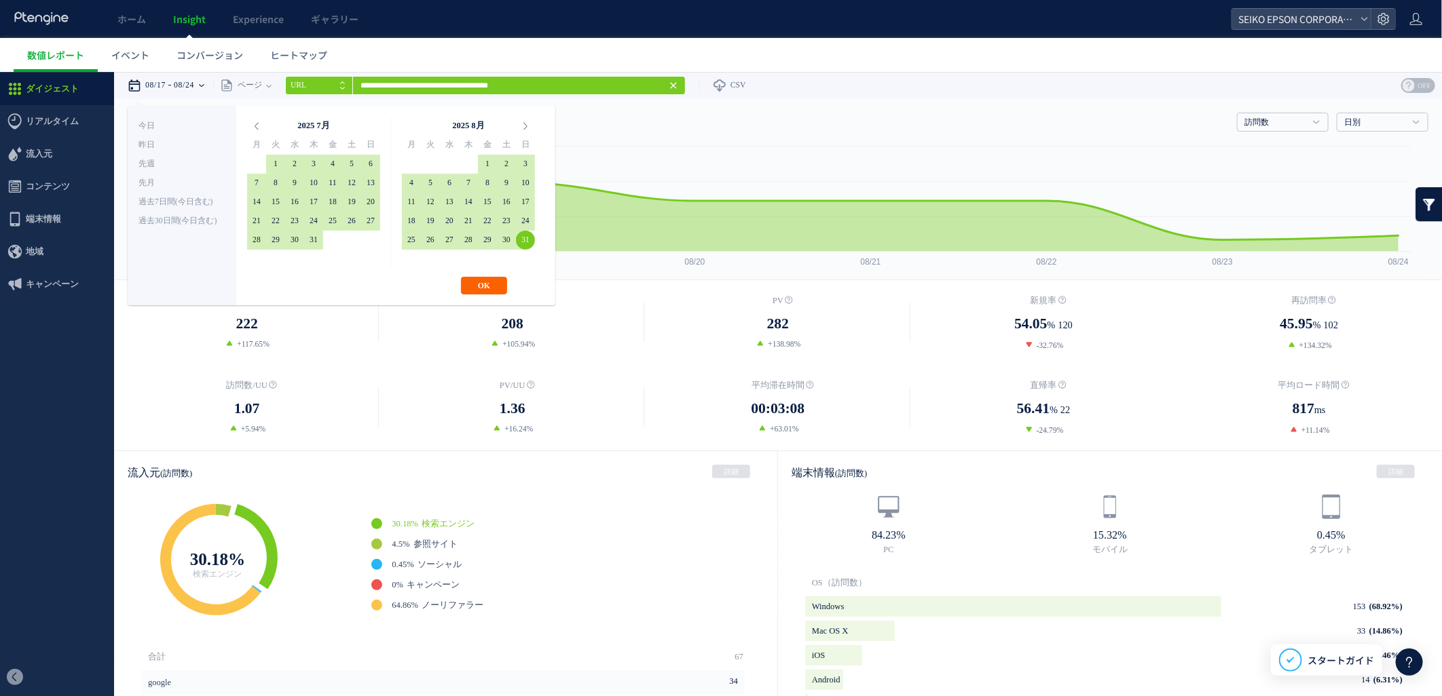
click at [489, 285] on button "OK" at bounding box center [484, 285] width 46 height 18
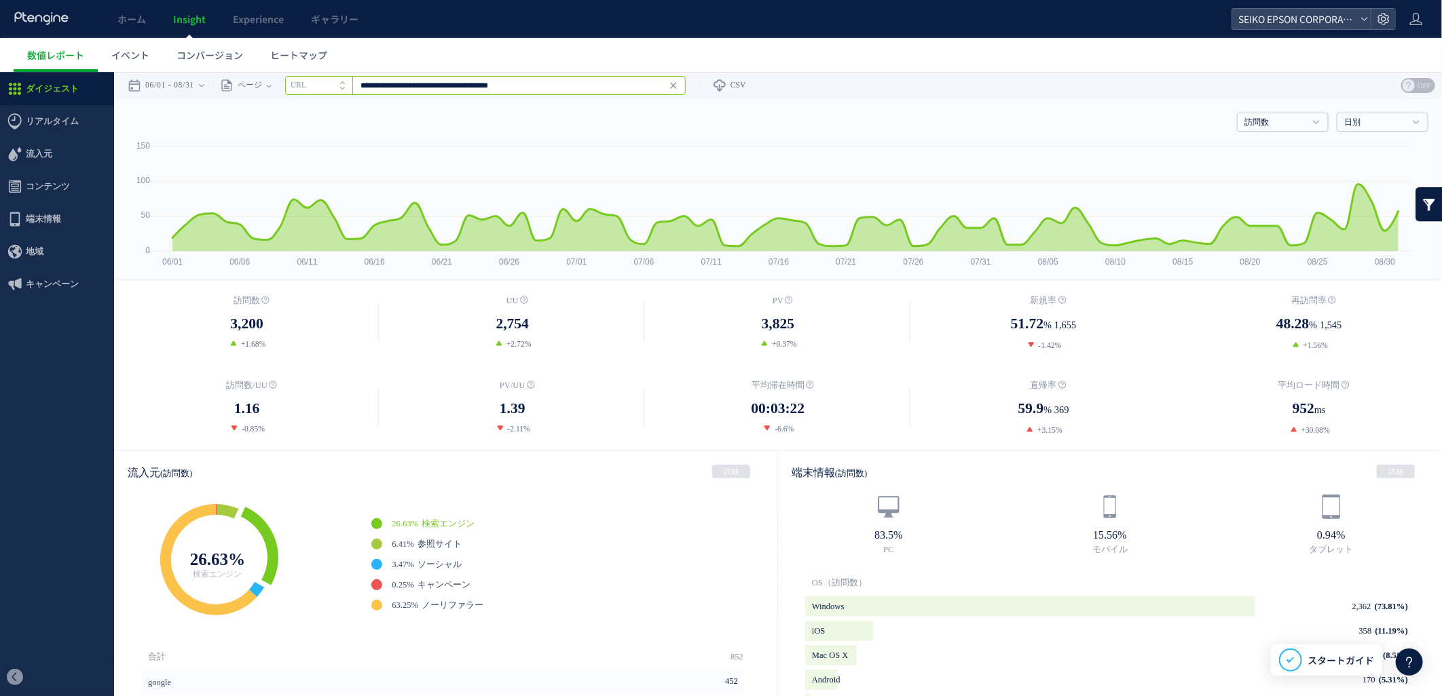
click at [472, 86] on input "**********" at bounding box center [485, 84] width 400 height 19
click at [659, 85] on input "**********" at bounding box center [485, 84] width 400 height 19
drag, startPoint x: 540, startPoint y: 89, endPoint x: 343, endPoint y: 90, distance: 196.8
click at [343, 90] on div "**********" at bounding box center [485, 84] width 400 height 19
click at [452, 84] on input "text" at bounding box center [485, 84] width 400 height 19
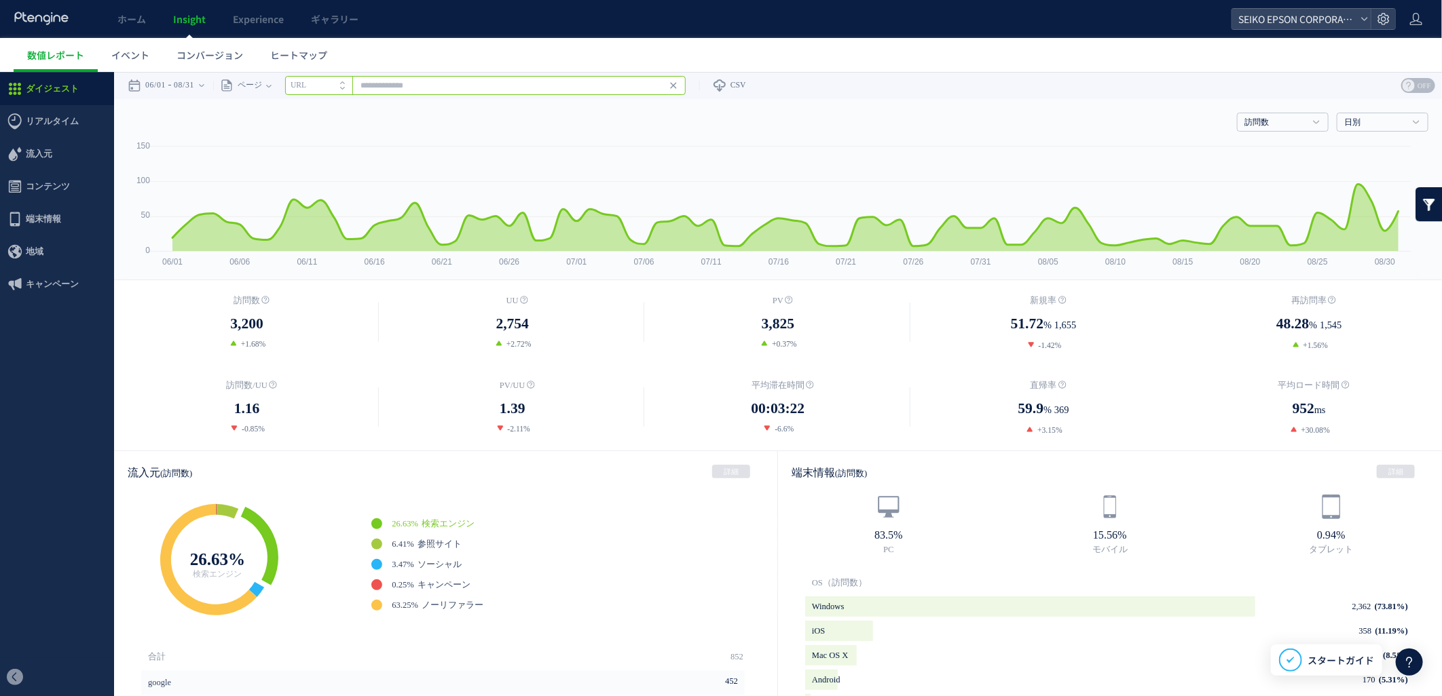
click at [452, 84] on input "text" at bounding box center [485, 84] width 400 height 19
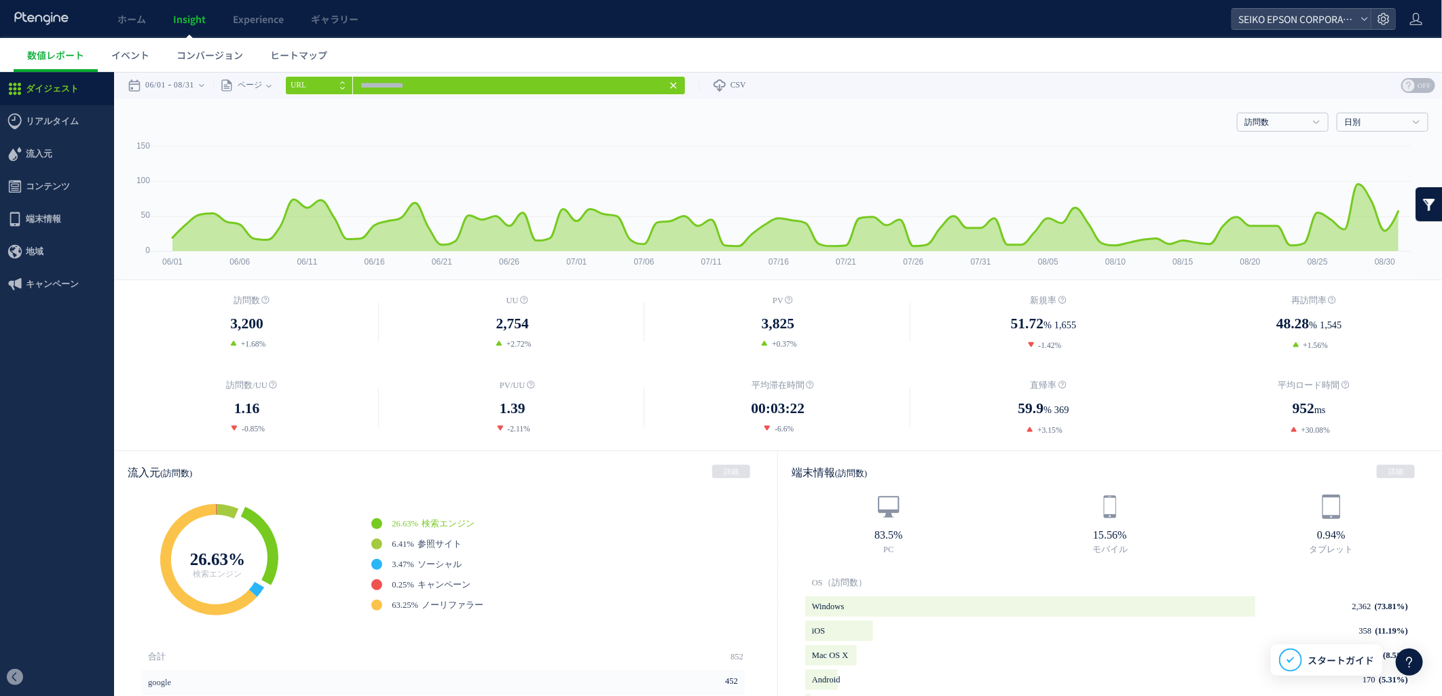
click at [552, 115] on div "訪問数 訪問数 UU PV 新規率 再訪問率 訪問数/UU PV/UU 平均滞在時間 直帰率 平均ロード時間 日別" at bounding box center [778, 118] width 1300 height 41
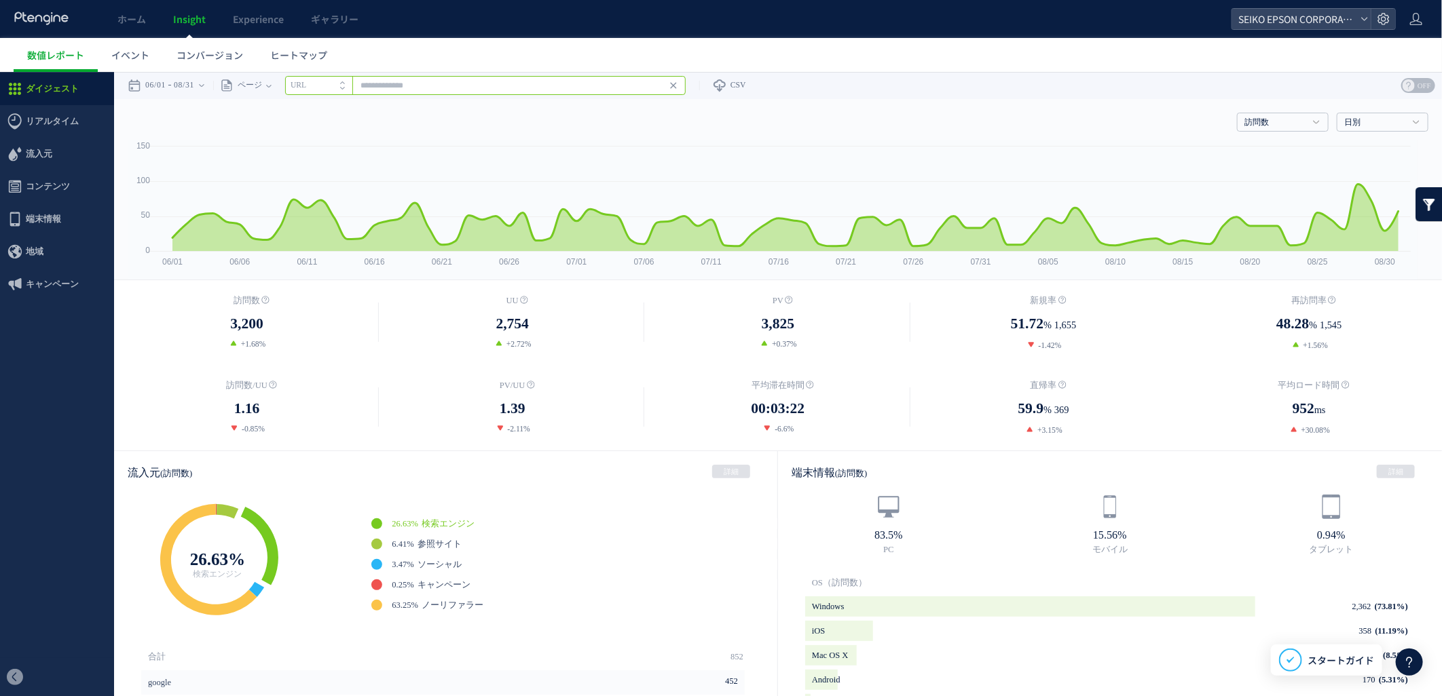
click at [553, 88] on input "text" at bounding box center [485, 84] width 400 height 19
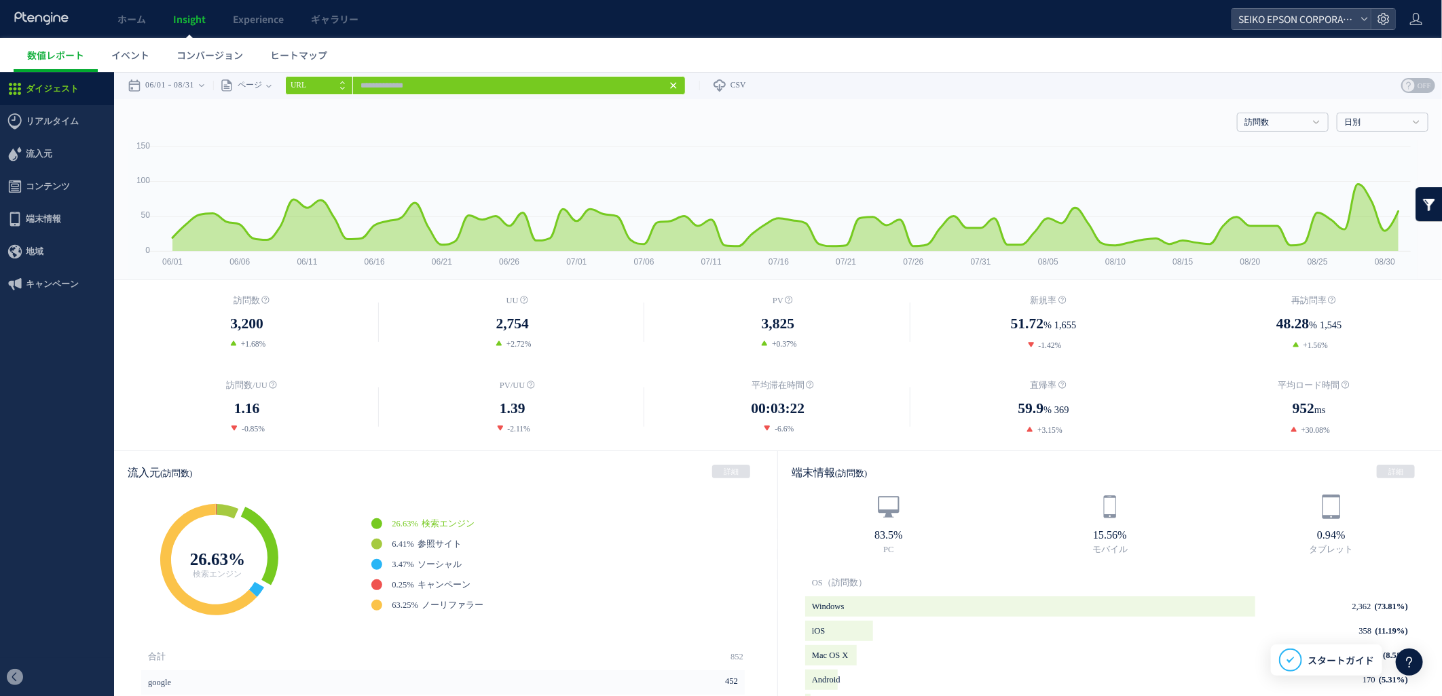
click at [306, 80] on icon "URL" at bounding box center [298, 84] width 16 height 9
click at [319, 80] on icon "タイトル名" at bounding box center [310, 84] width 41 height 9
click at [321, 79] on li "URL" at bounding box center [318, 84] width 67 height 19
click at [321, 80] on icon "タイトル名" at bounding box center [310, 84] width 41 height 9
type input "**********"
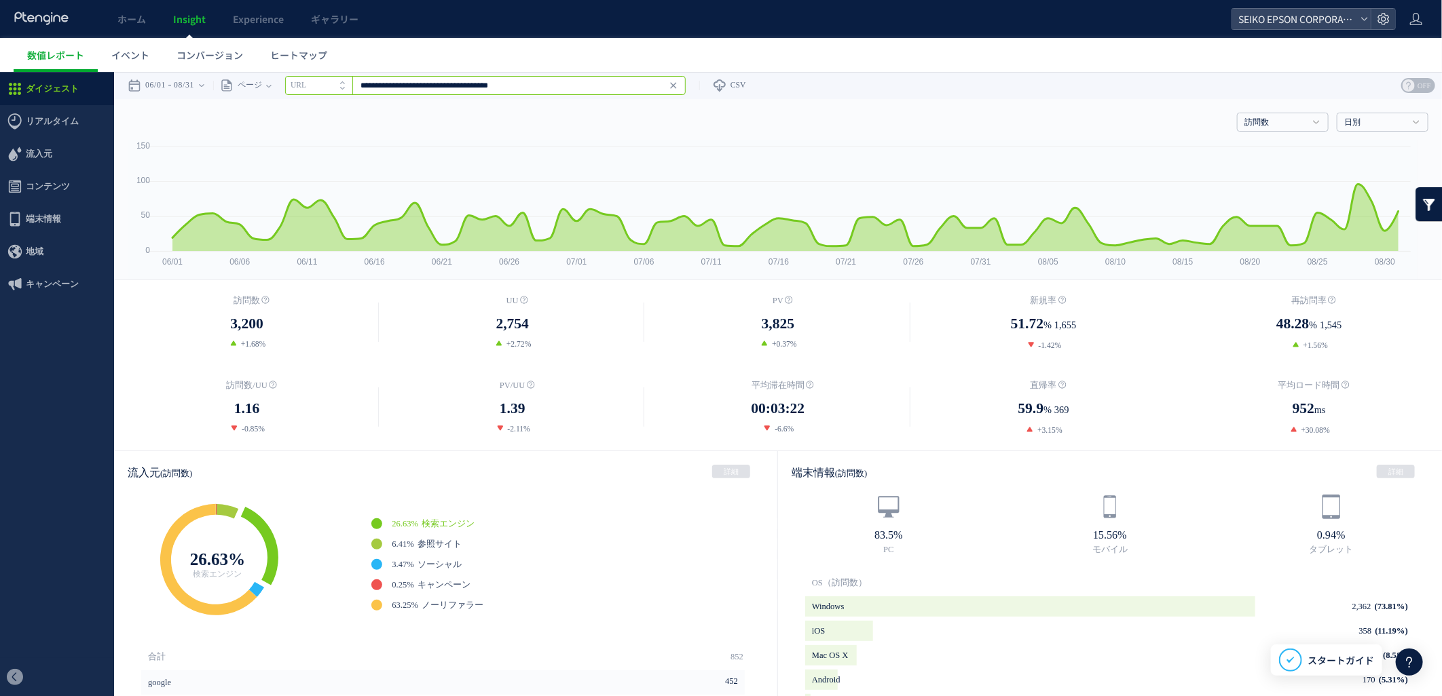
click at [430, 83] on input "**********" at bounding box center [485, 84] width 400 height 19
click at [569, 79] on input "**********" at bounding box center [485, 84] width 400 height 19
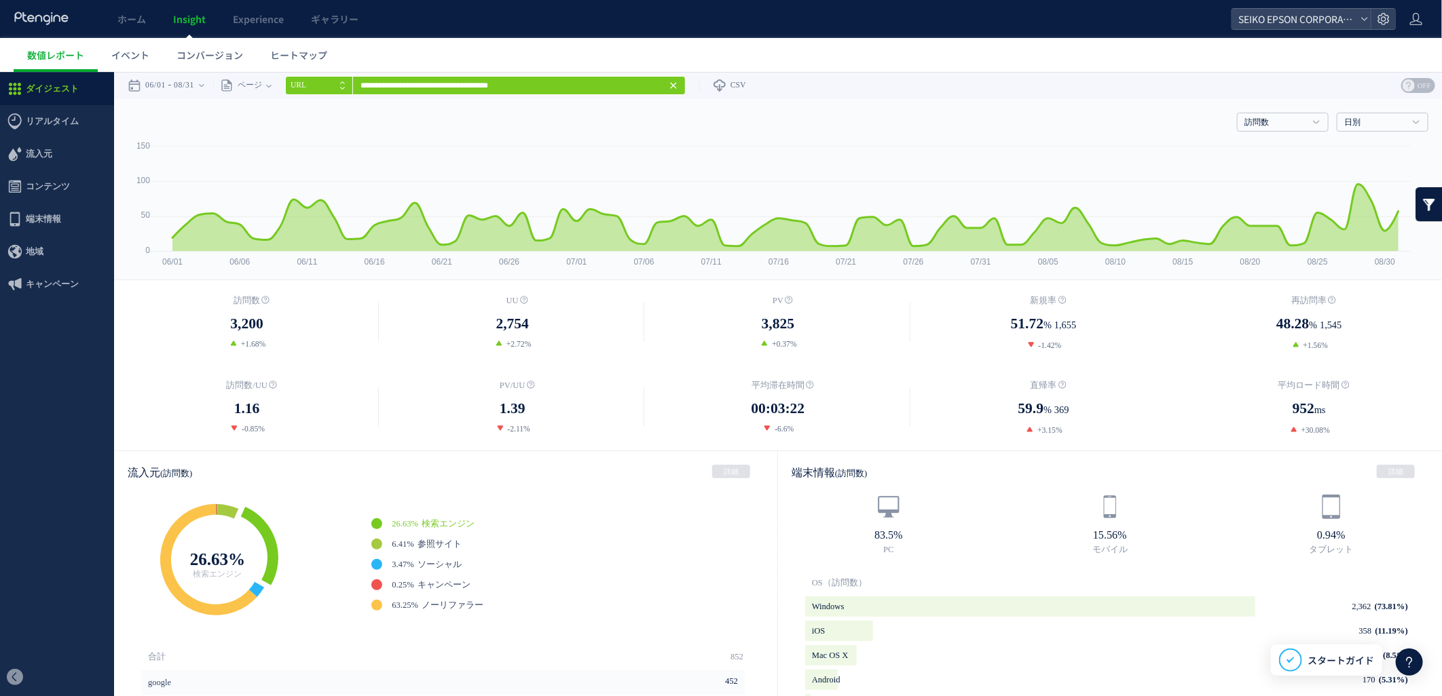
click at [679, 86] on icon at bounding box center [673, 84] width 11 height 11
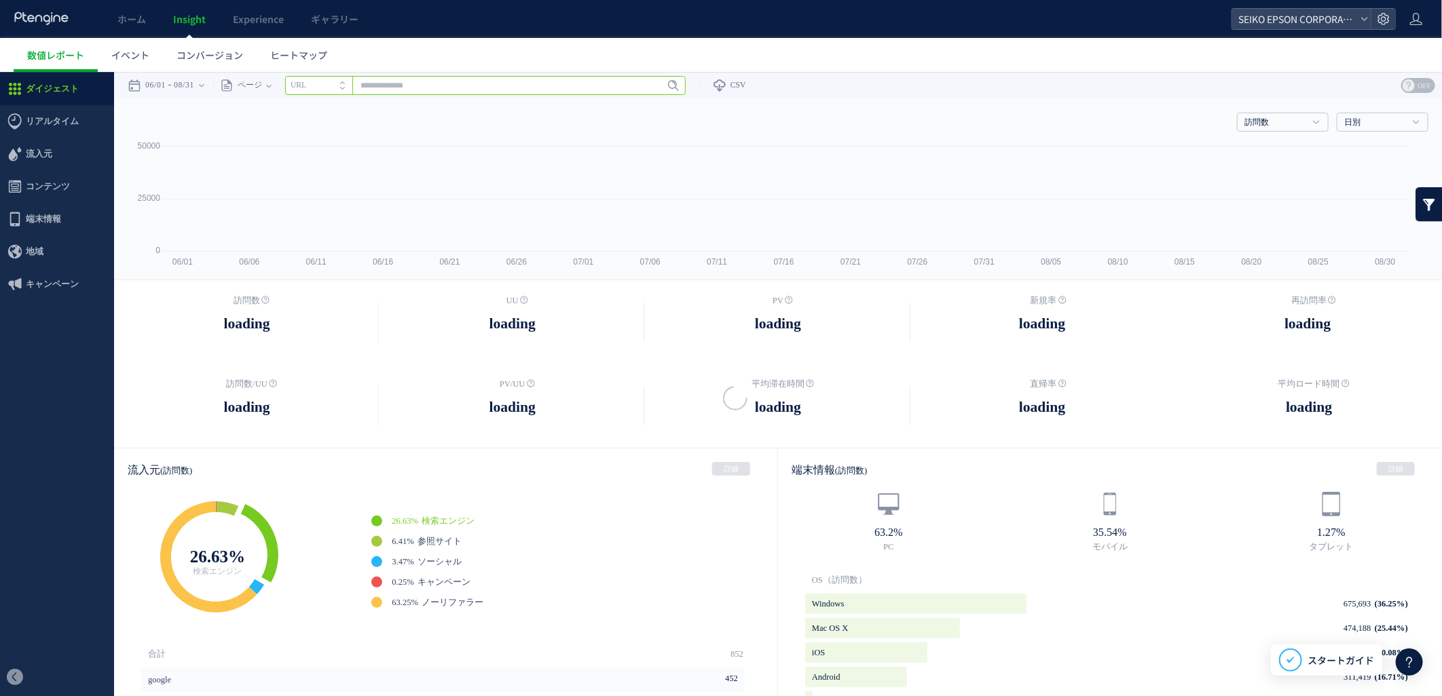
click at [640, 86] on input "text" at bounding box center [485, 84] width 400 height 19
click at [570, 83] on input "text" at bounding box center [485, 84] width 400 height 19
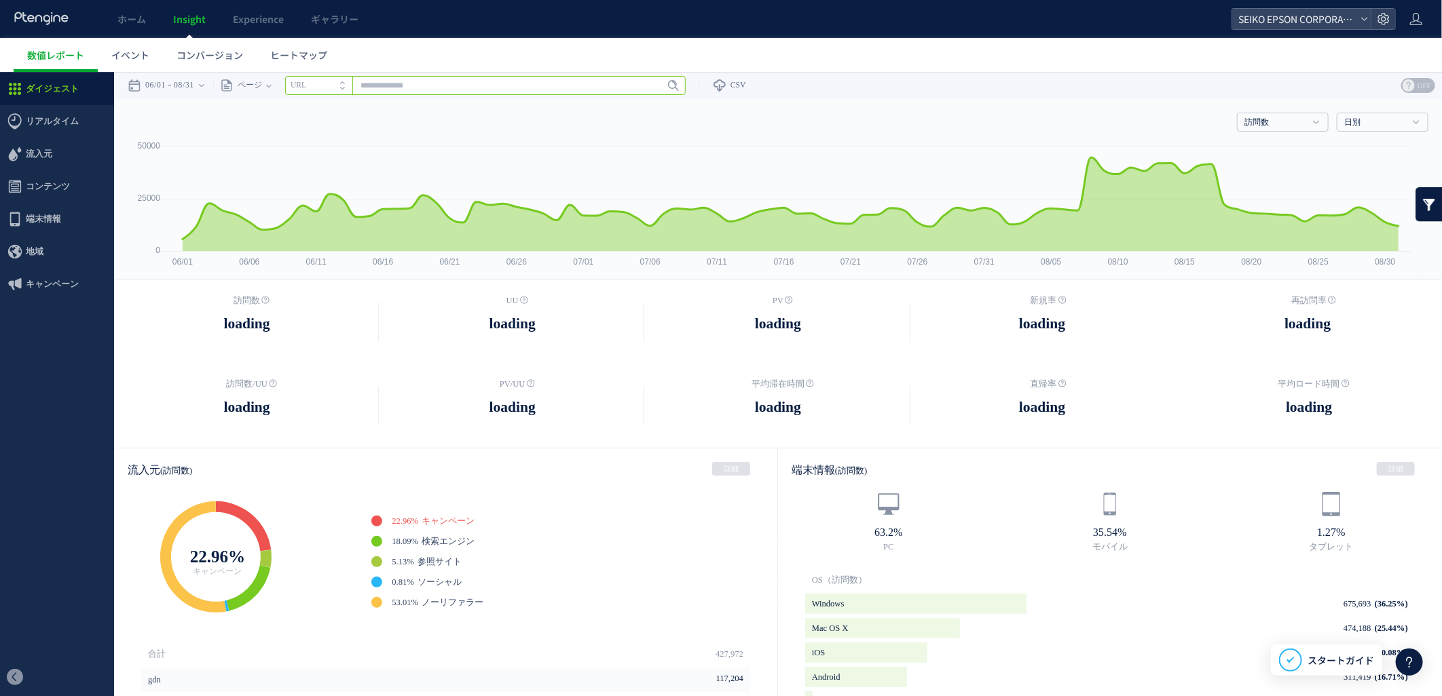
paste input "**********"
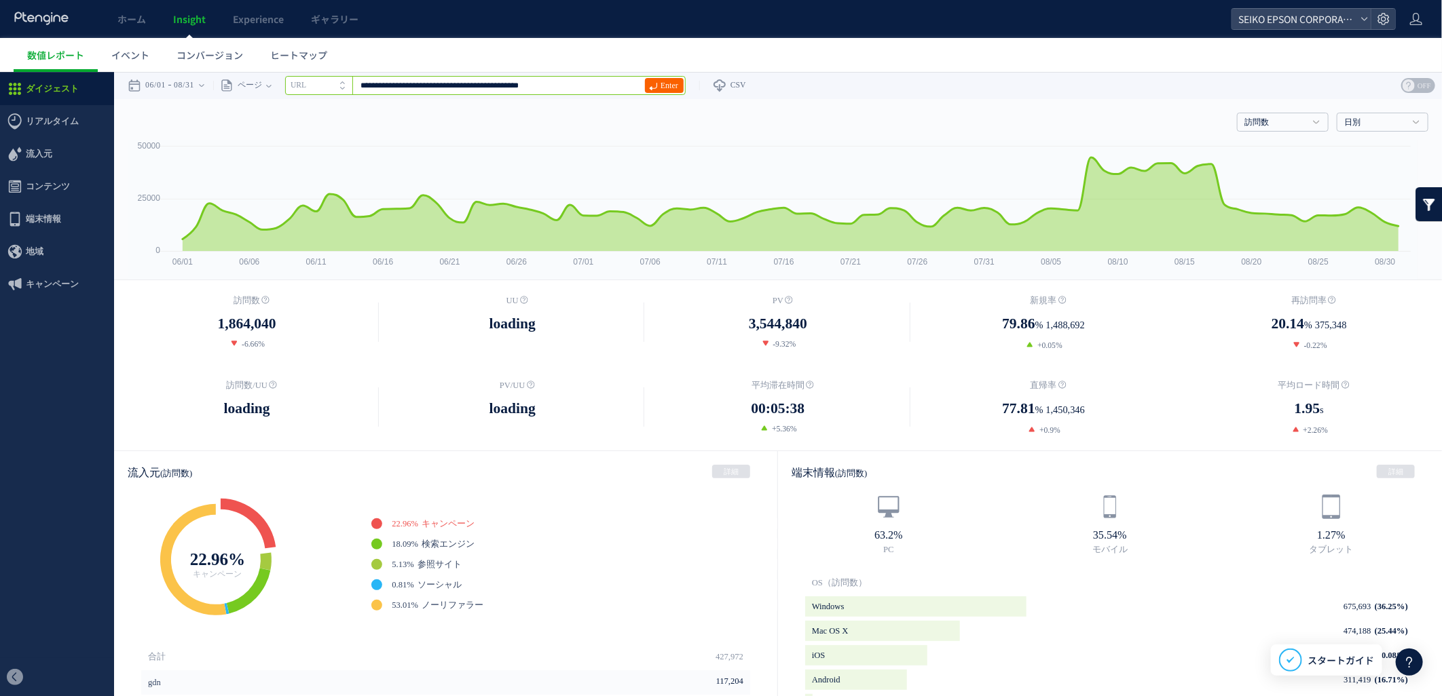
type input "**********"
click at [675, 81] on span "Enter" at bounding box center [669, 84] width 18 height 15
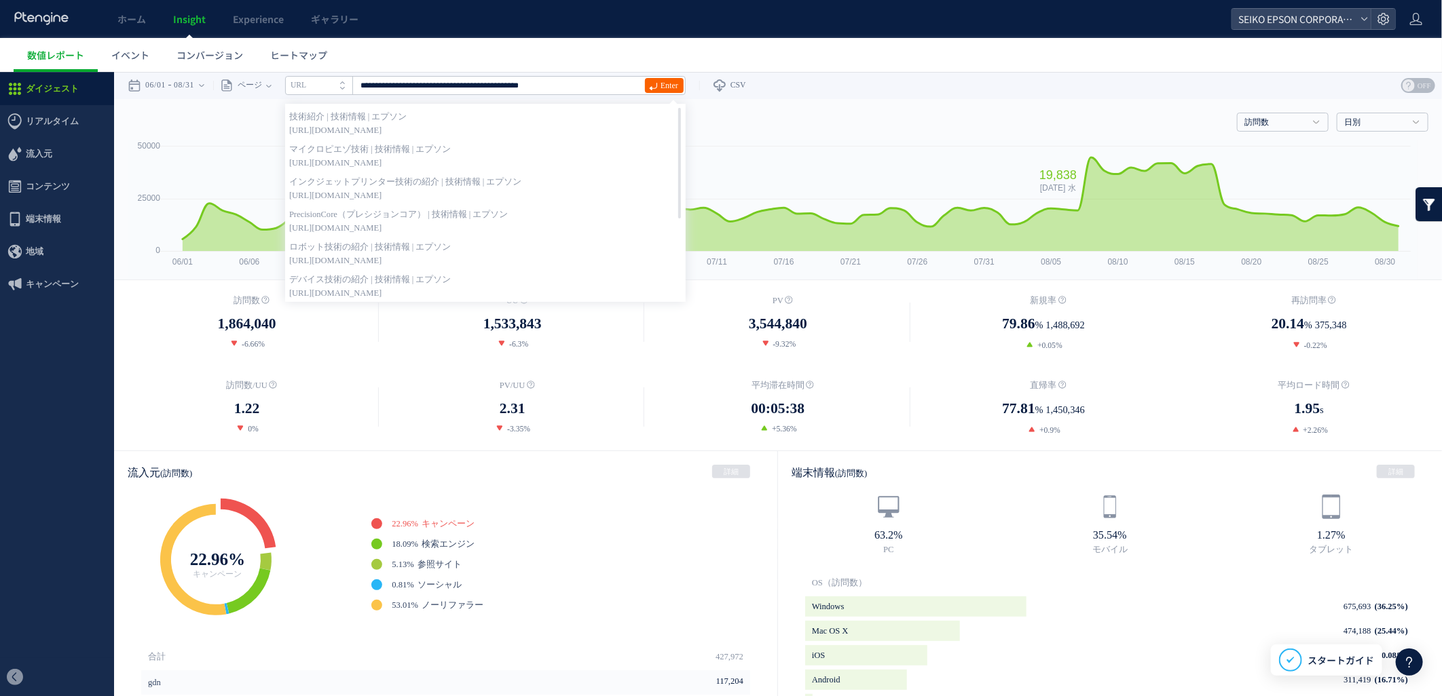
click at [665, 79] on link "Enter" at bounding box center [664, 84] width 39 height 15
click at [673, 67] on ul "数値レポート イベント コンバージョン ヒートマップ" at bounding box center [728, 55] width 1428 height 34
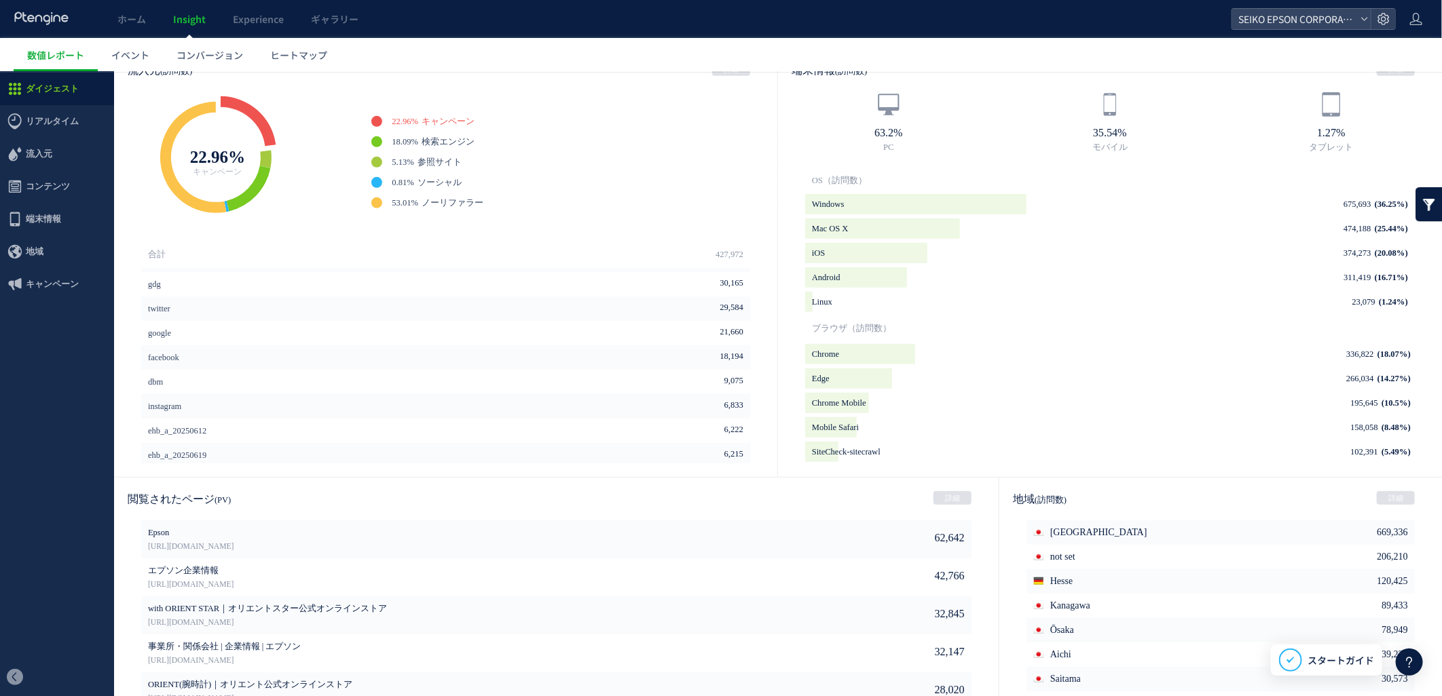
scroll to position [211, 0]
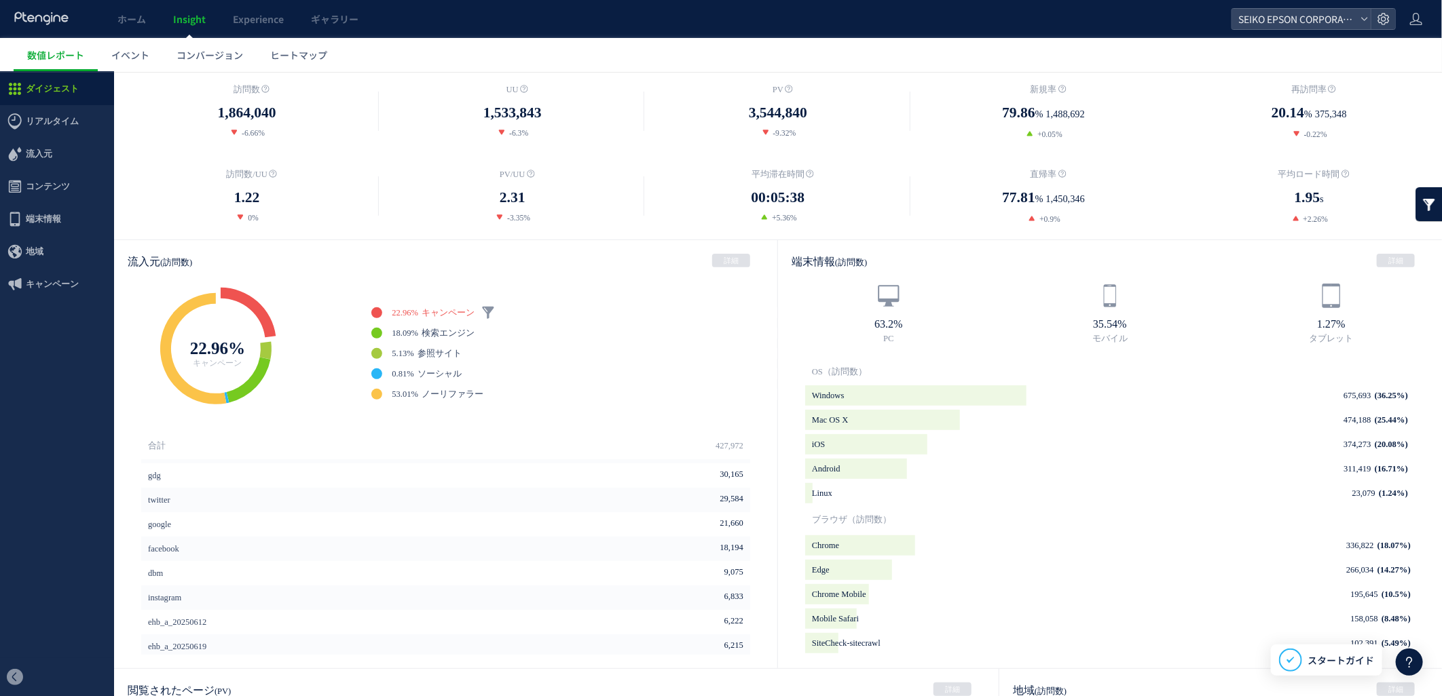
click at [445, 307] on span "キャンペーン" at bounding box center [447, 312] width 53 height 10
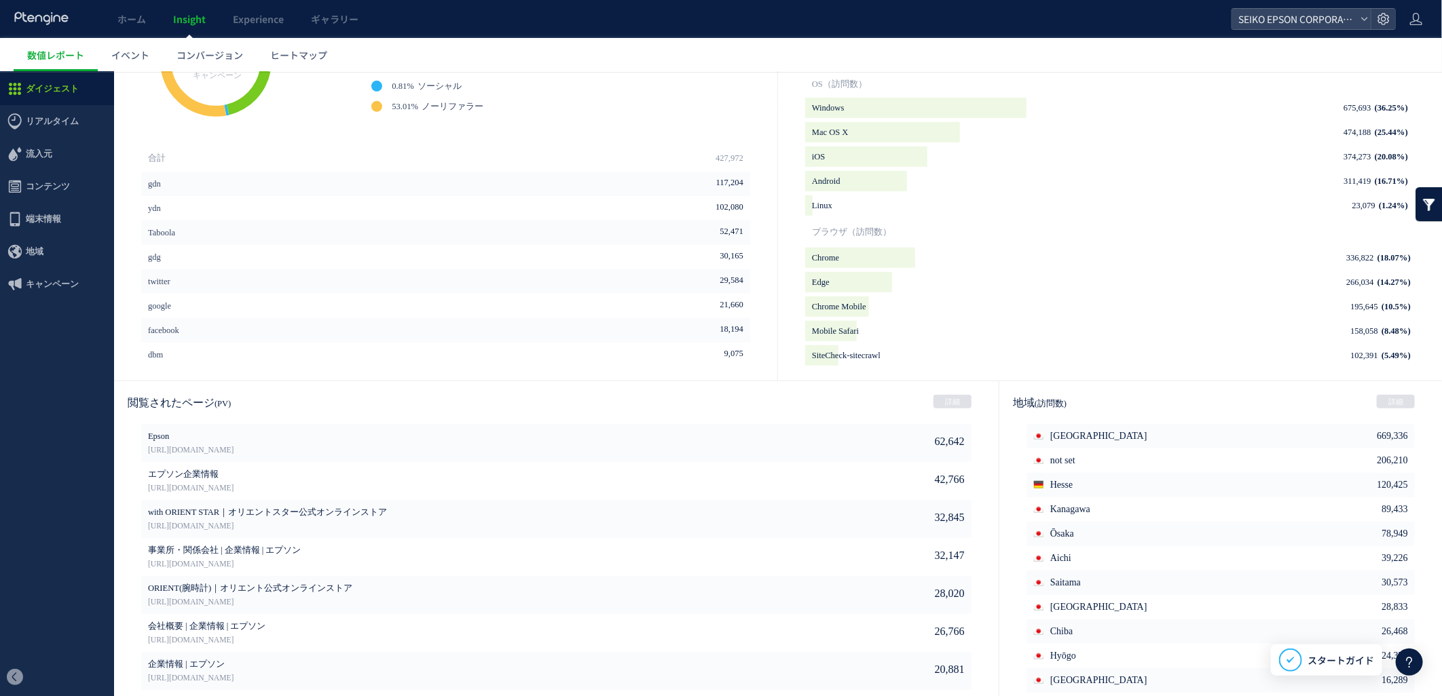
scroll to position [512, 0]
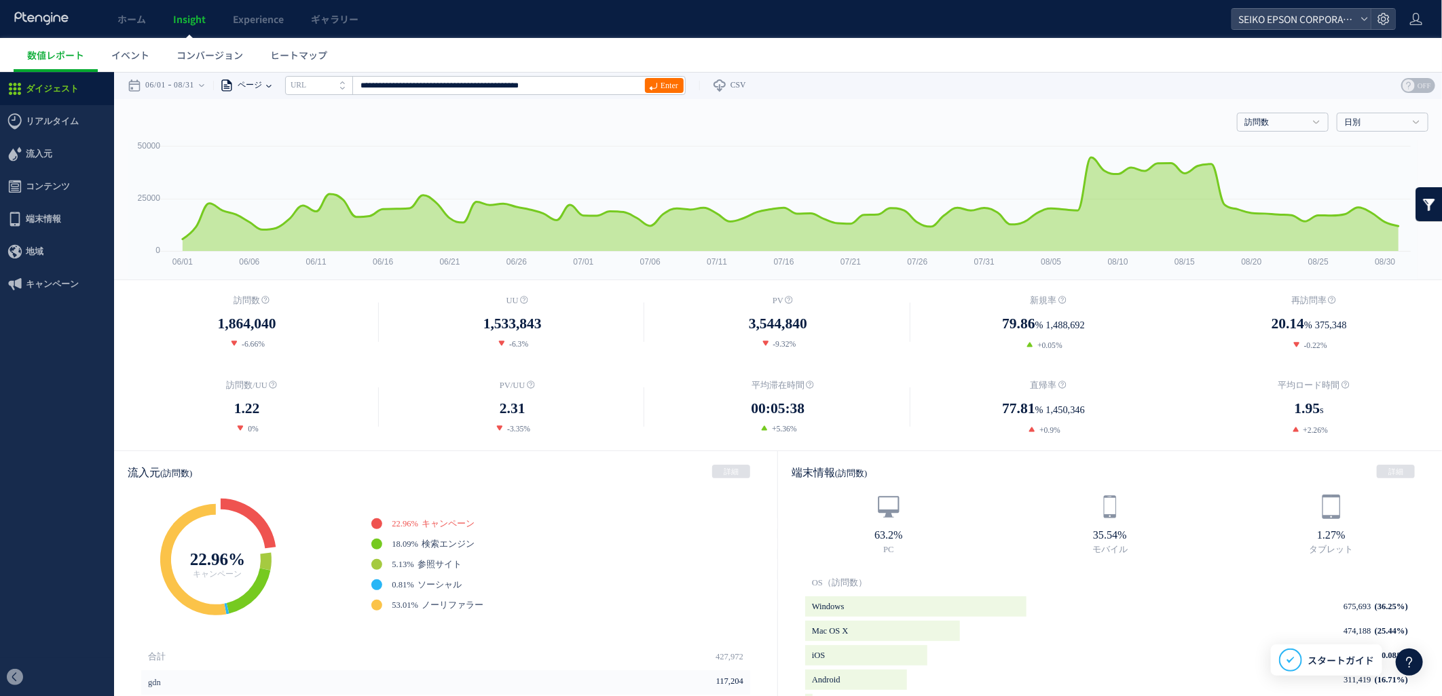
click at [261, 88] on span "ページ" at bounding box center [247, 84] width 29 height 27
click at [272, 131] on li "ページグループ" at bounding box center [268, 136] width 79 height 18
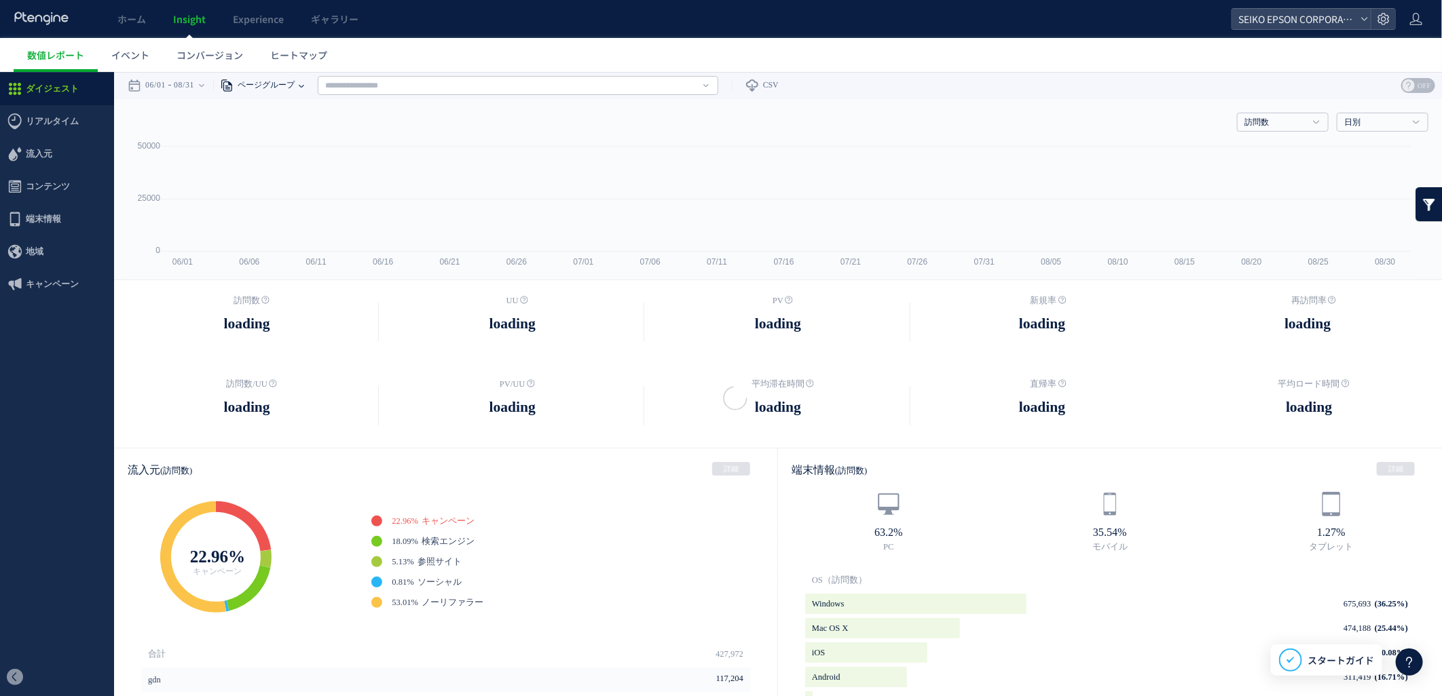
click at [299, 83] on div "ページグループ" at bounding box center [256, 84] width 86 height 27
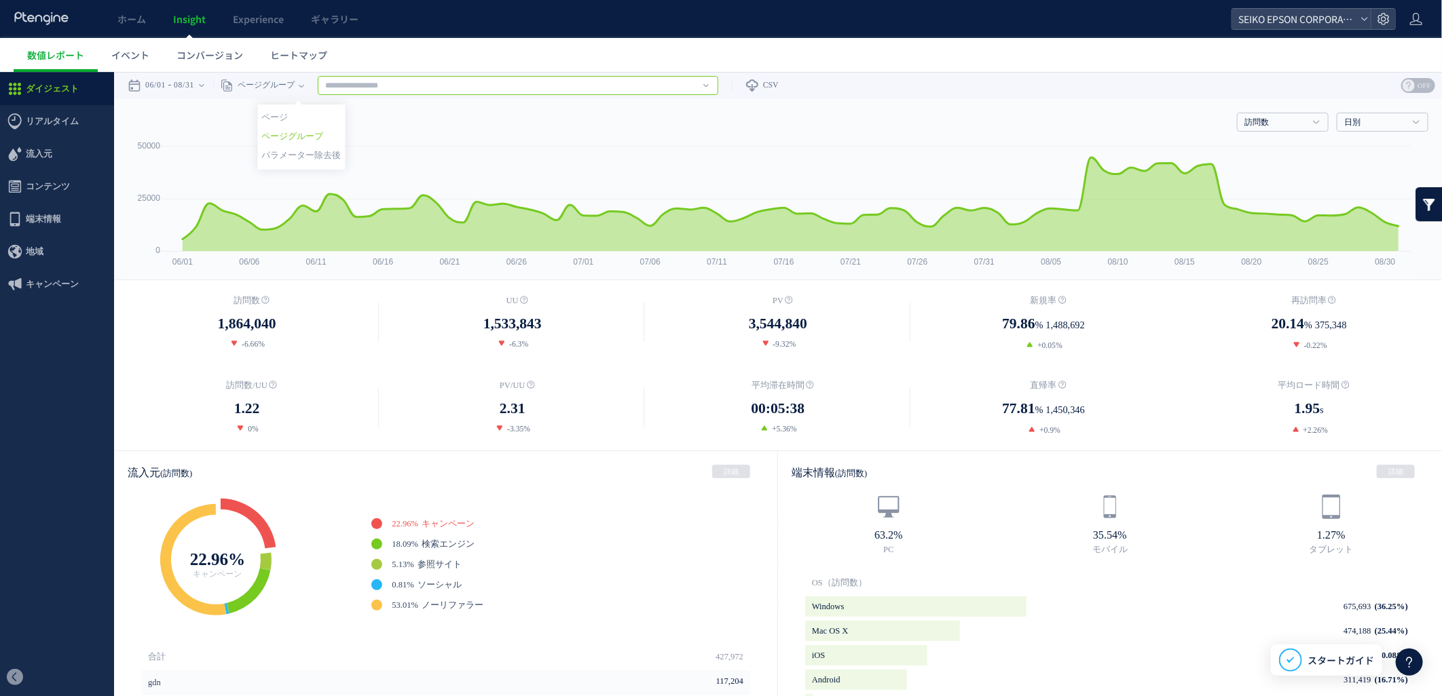
click at [394, 84] on input "text" at bounding box center [518, 84] width 400 height 19
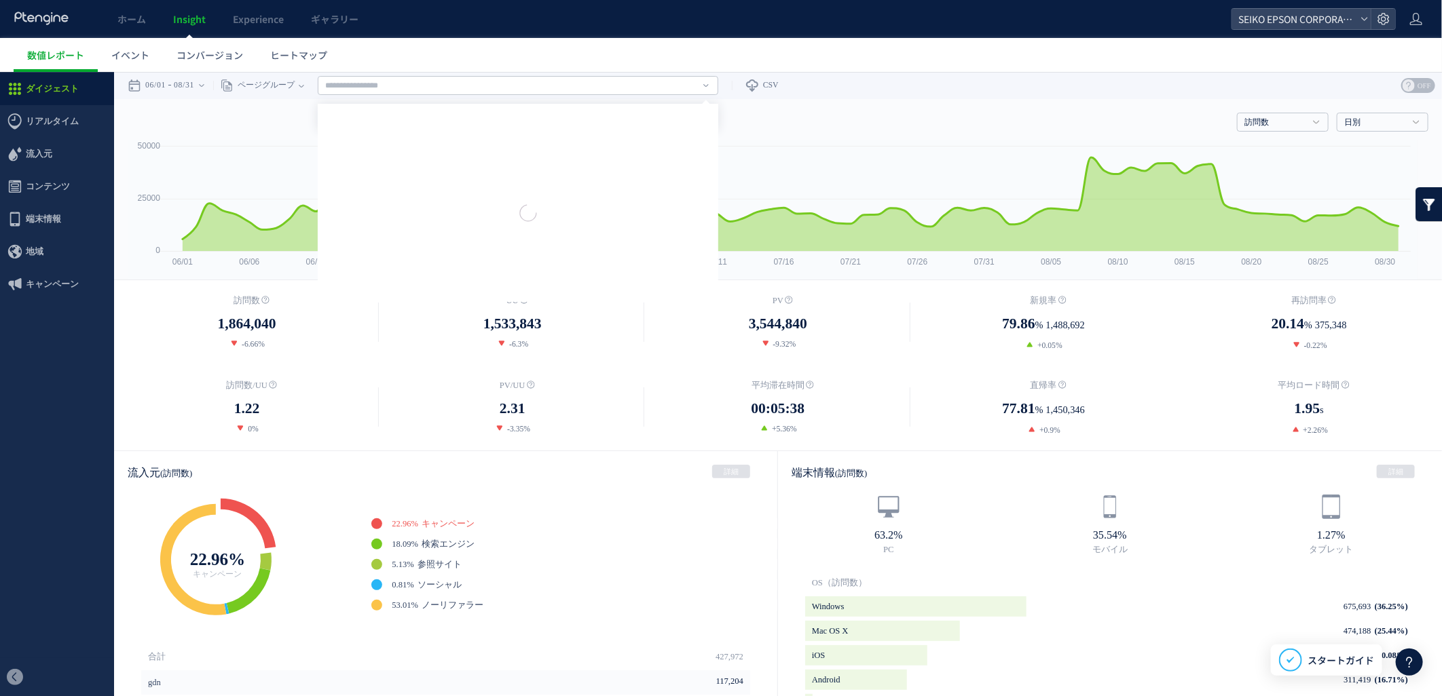
click at [709, 79] on link at bounding box center [705, 84] width 5 height 18
click at [423, 187] on link "corporate.epson 技術情報" at bounding box center [518, 192] width 392 height 18
type input "**********"
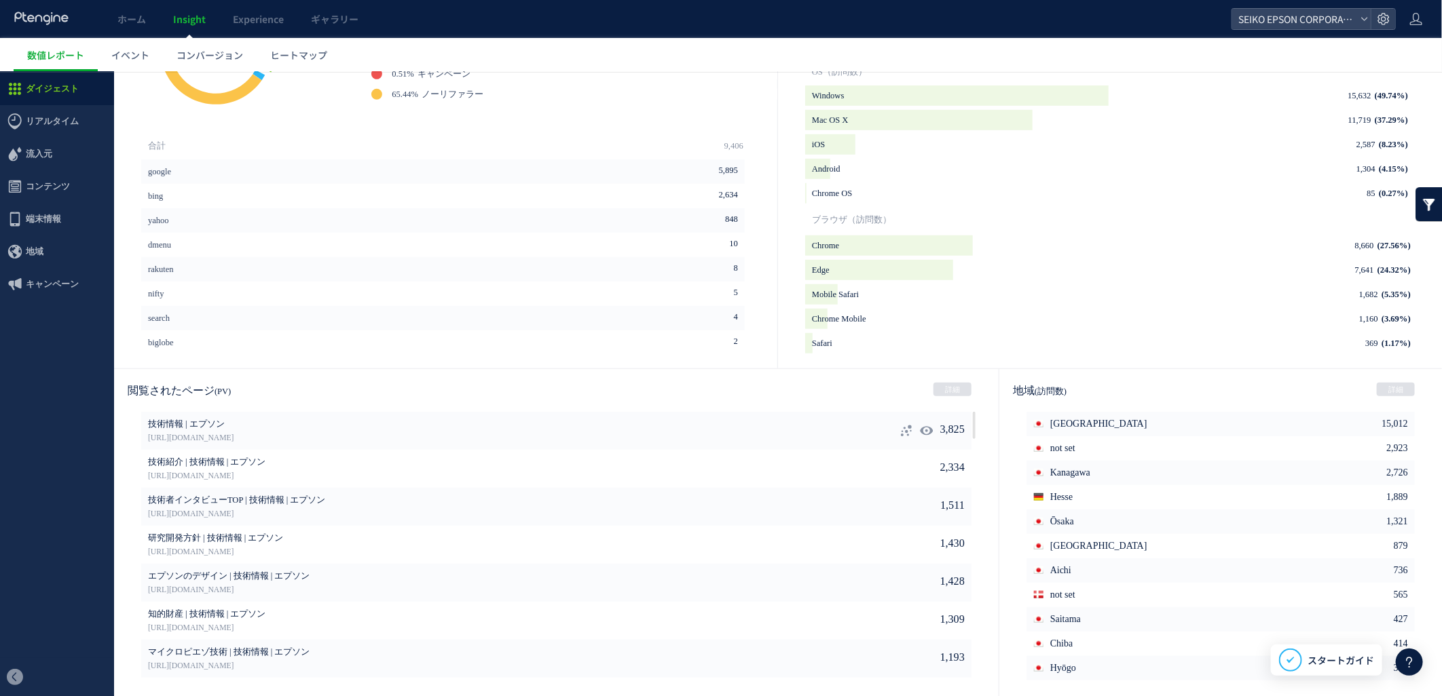
scroll to position [512, 0]
click at [899, 428] on icon at bounding box center [906, 429] width 14 height 14
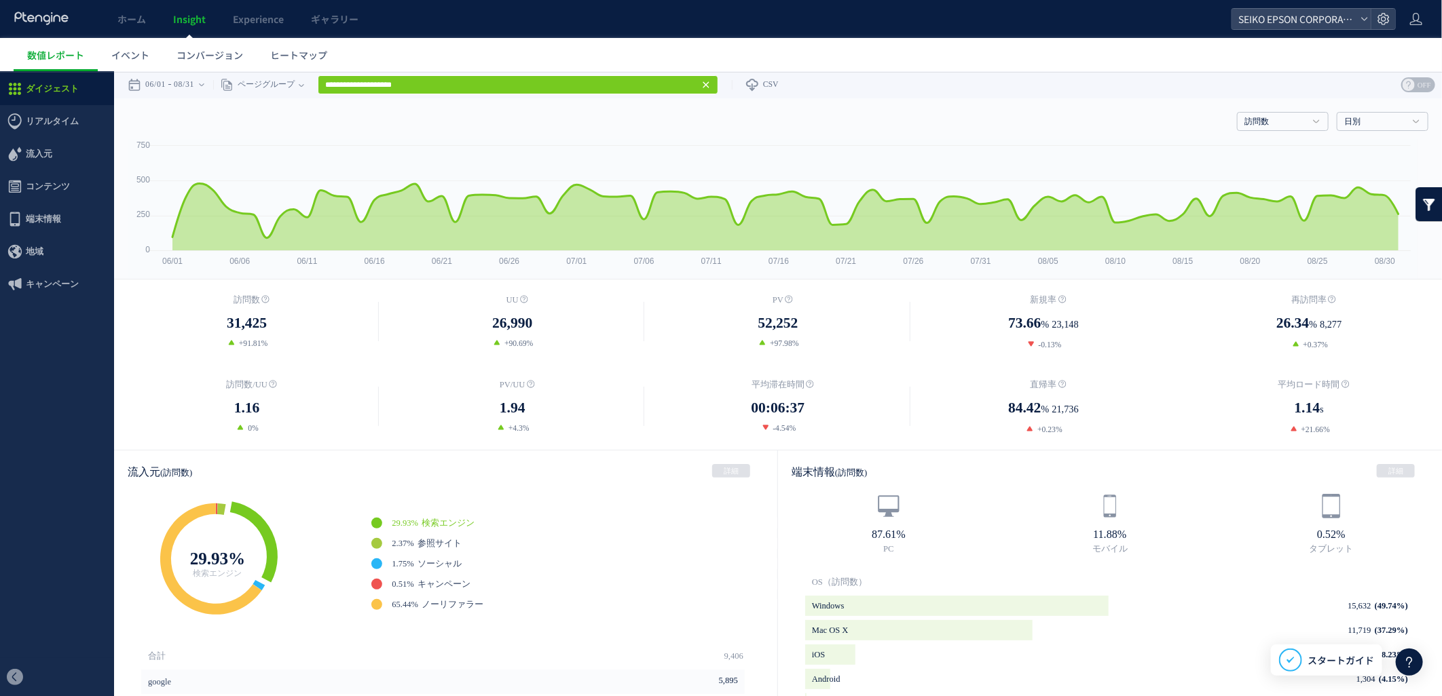
scroll to position [0, 0]
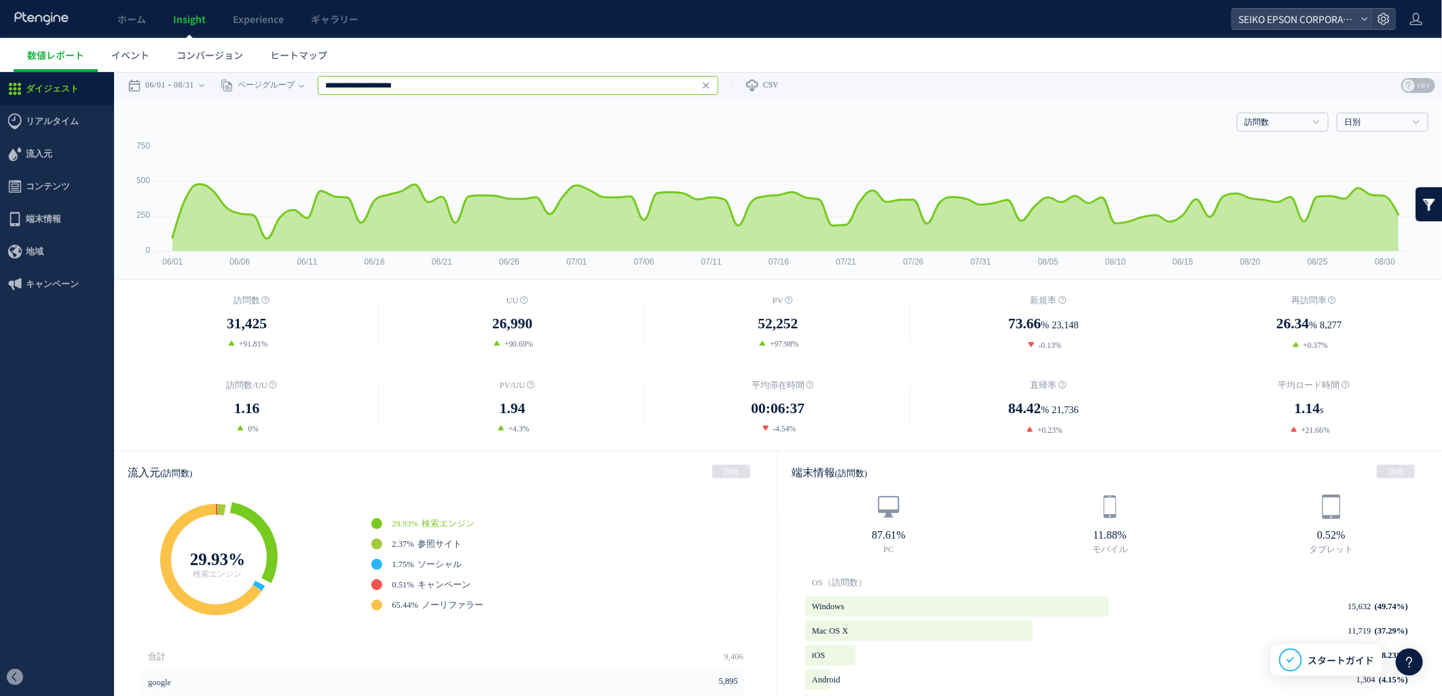
click at [624, 86] on input "**********" at bounding box center [518, 84] width 400 height 19
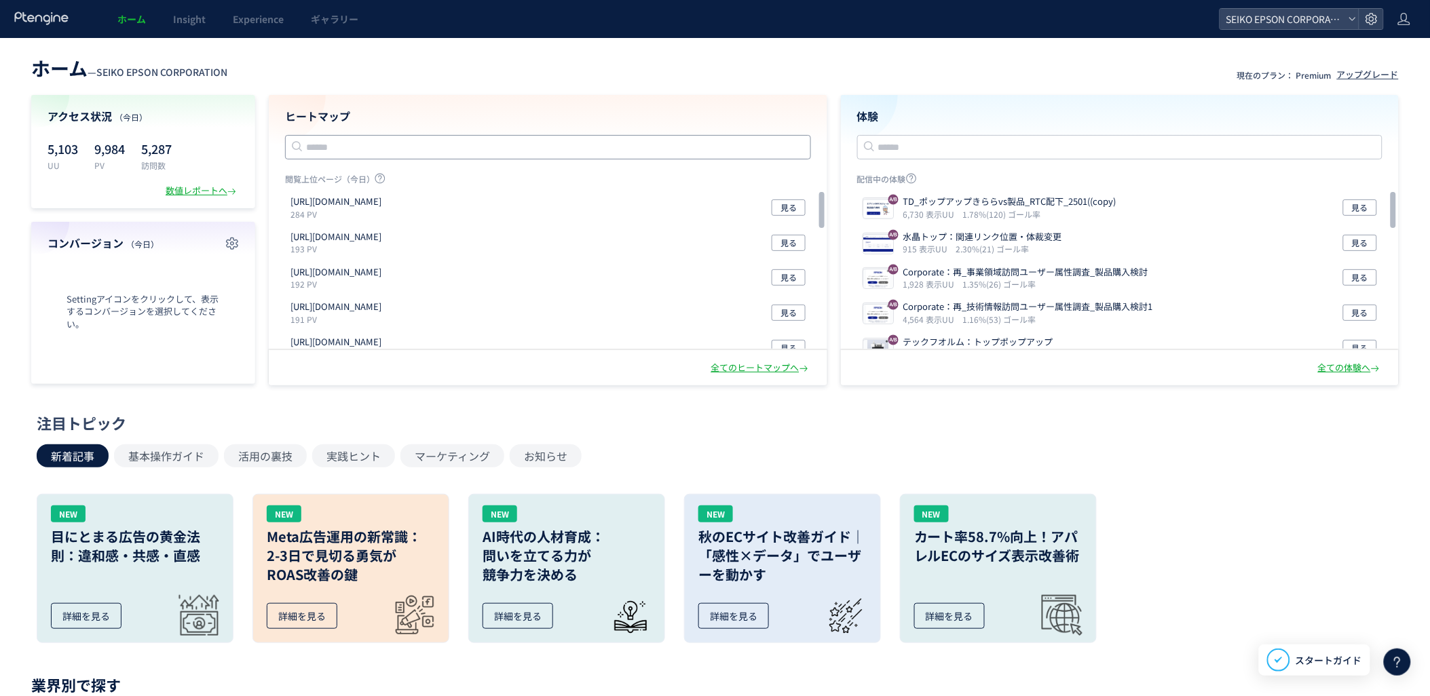
click at [493, 148] on input "text" at bounding box center [548, 147] width 526 height 24
click at [190, 24] on span "Insight" at bounding box center [189, 19] width 33 height 14
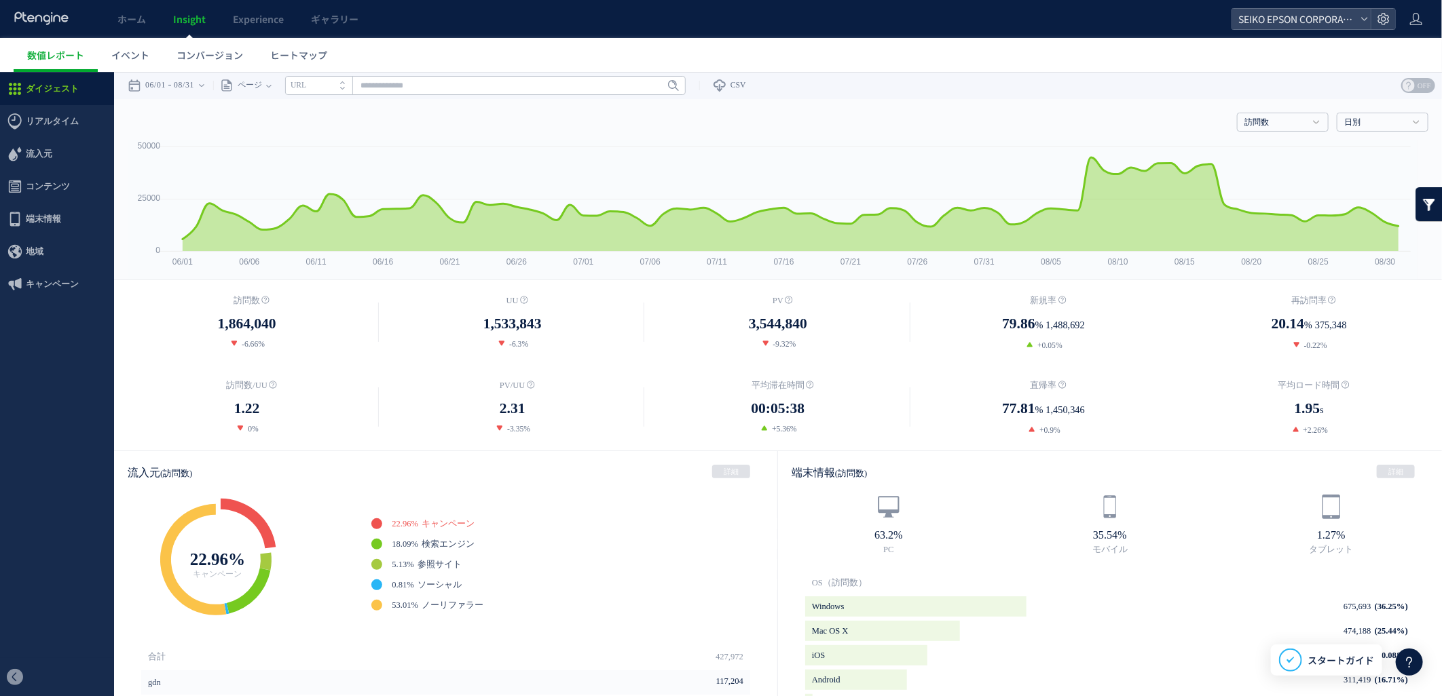
click at [320, 86] on li "URL" at bounding box center [318, 84] width 67 height 19
click at [271, 85] on icon at bounding box center [268, 85] width 5 height 3
click at [276, 130] on li "ページグループ" at bounding box center [268, 136] width 79 height 18
click at [709, 83] on icon at bounding box center [705, 84] width 5 height 3
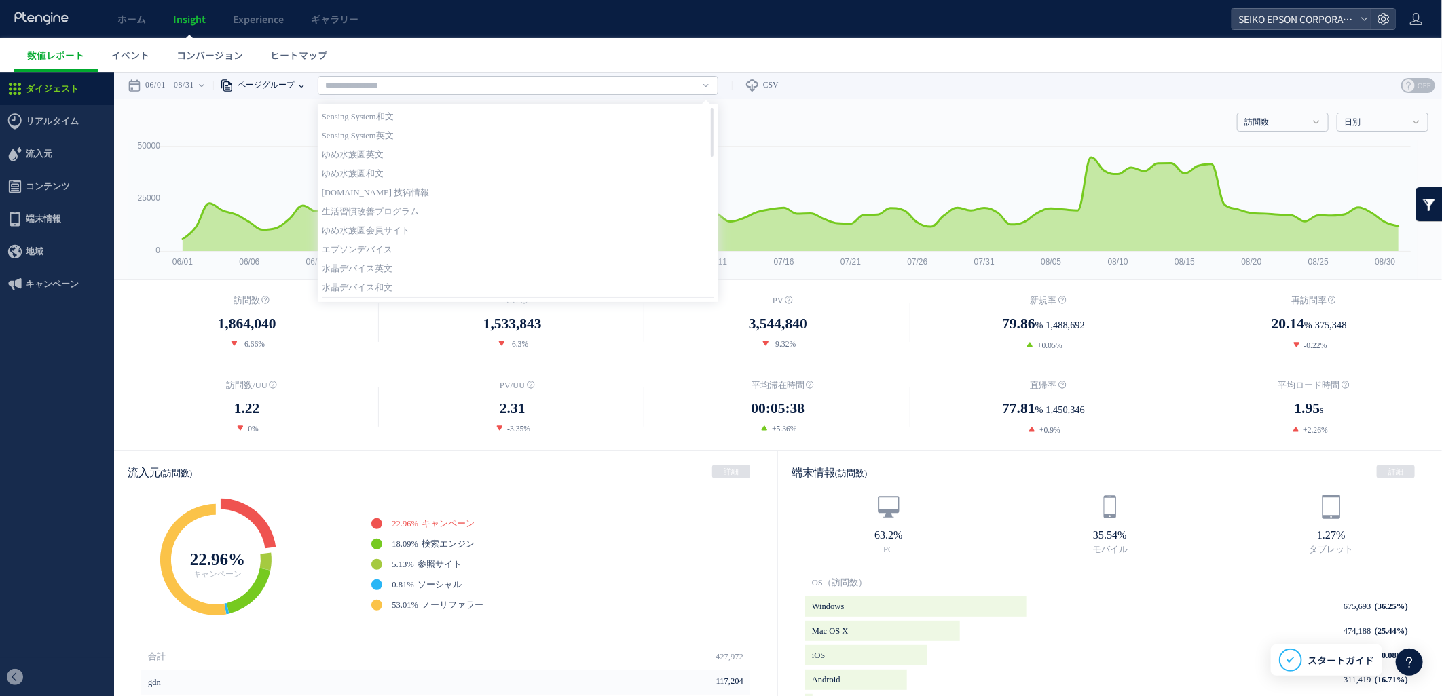
click at [295, 81] on span "ページグループ" at bounding box center [263, 84] width 61 height 27
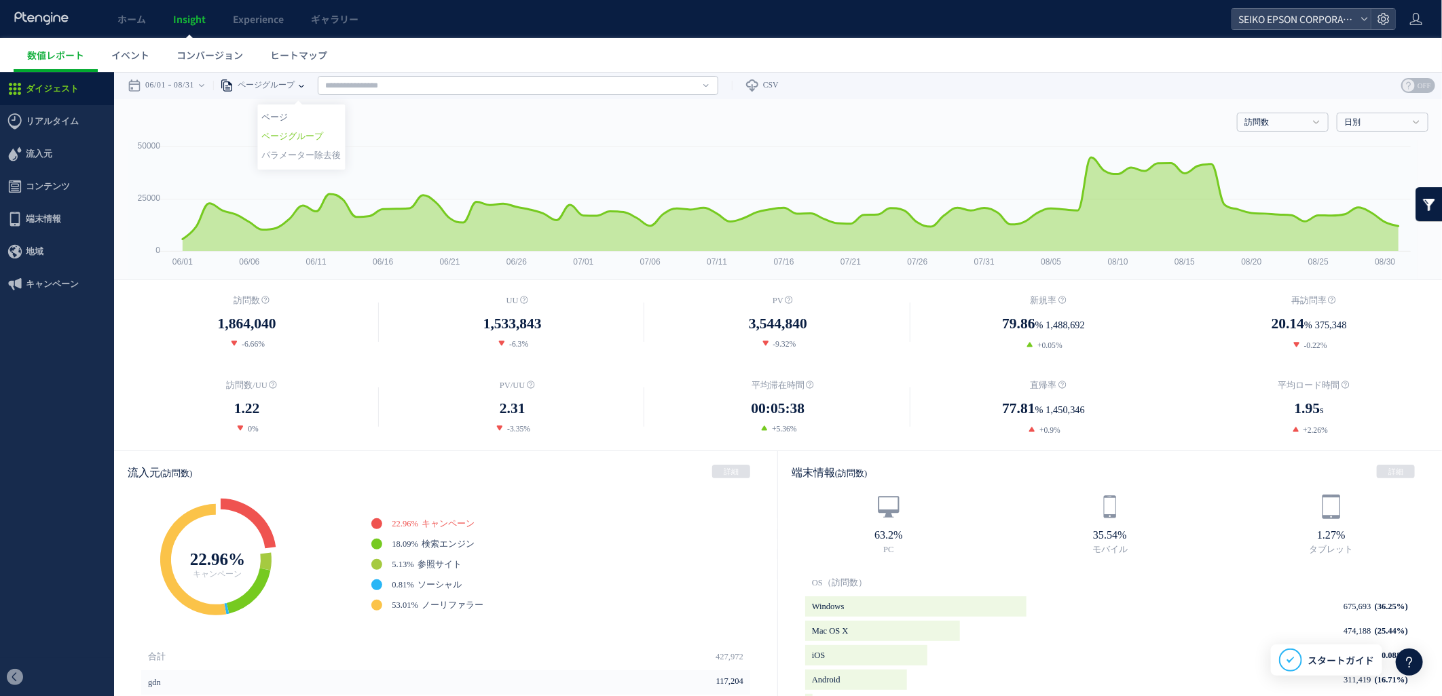
click at [292, 112] on li "ページ" at bounding box center [300, 117] width 79 height 18
click at [485, 86] on input "text" at bounding box center [485, 84] width 400 height 19
paste input "**********"
type input "**********"
click at [658, 88] on icon at bounding box center [653, 85] width 9 height 9
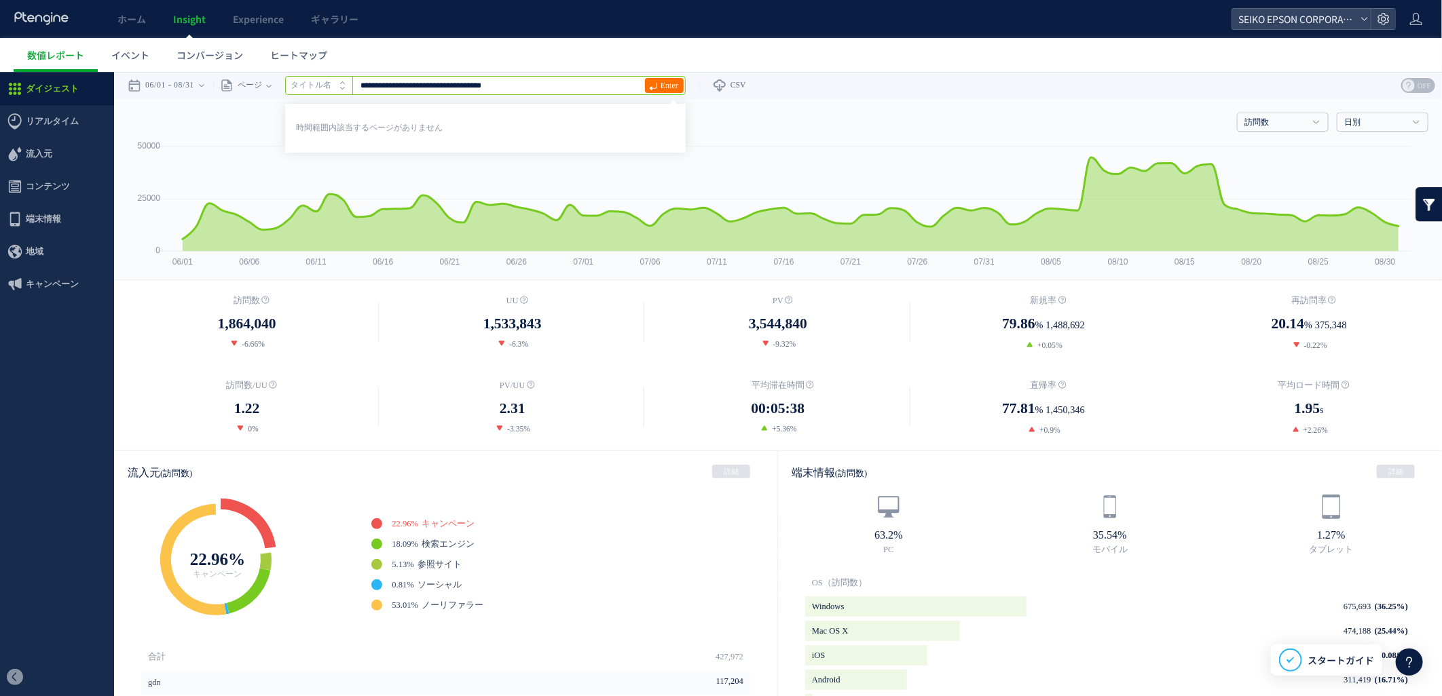
click at [567, 81] on input "**********" at bounding box center [485, 84] width 400 height 19
click at [326, 86] on icon "タイトル名" at bounding box center [310, 84] width 41 height 9
click at [453, 83] on input "text" at bounding box center [485, 84] width 400 height 19
paste input "**********"
type input "**********"
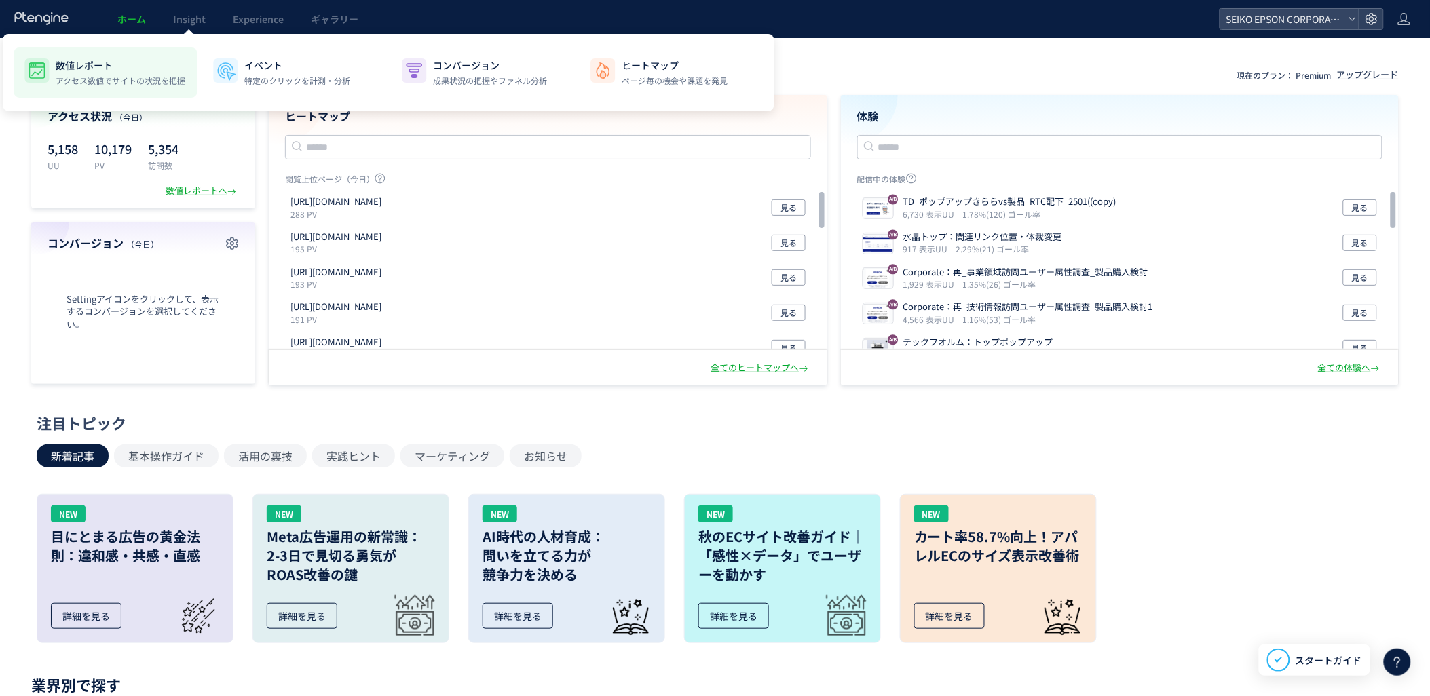
click at [102, 65] on p "数値レポート" at bounding box center [121, 65] width 130 height 14
